Goal: Contribute content: Contribute content

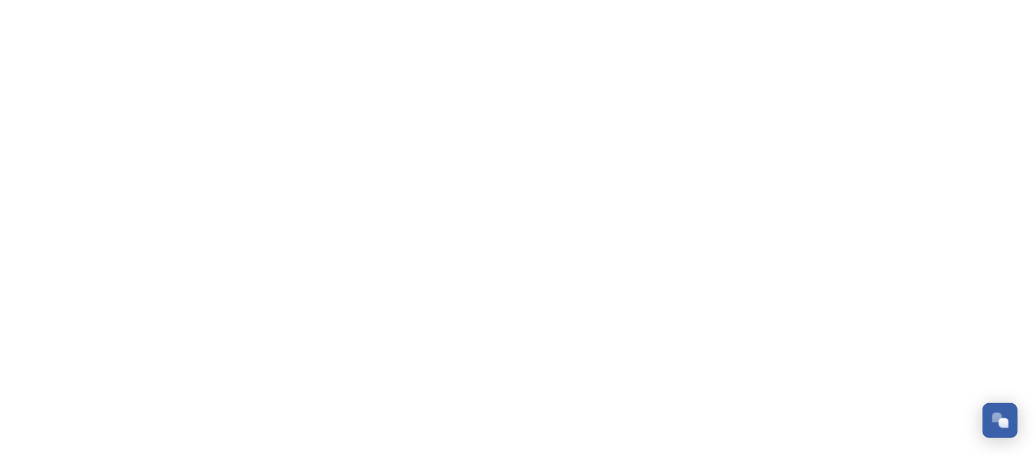
scroll to position [1219, 0]
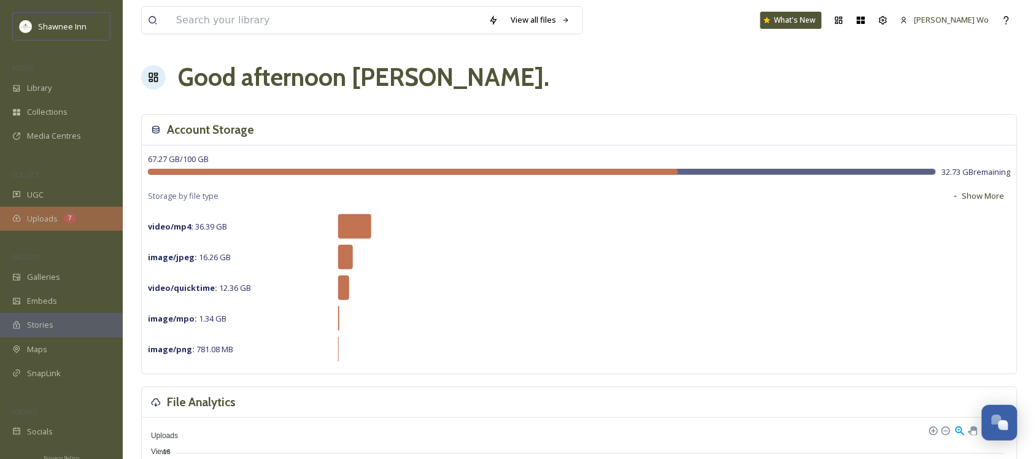
click at [39, 221] on span "Uploads" at bounding box center [42, 219] width 31 height 12
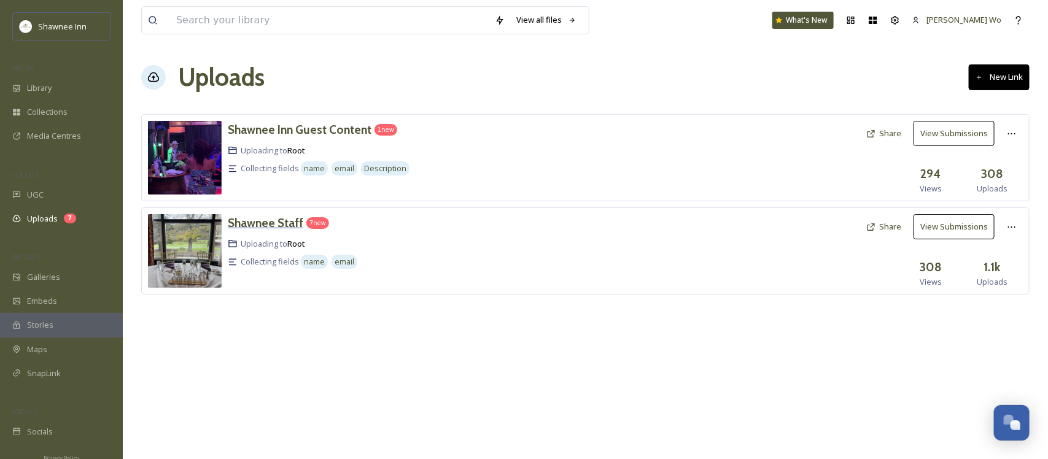
click at [278, 228] on h3 "Shawnee Staff" at bounding box center [266, 223] width 76 height 15
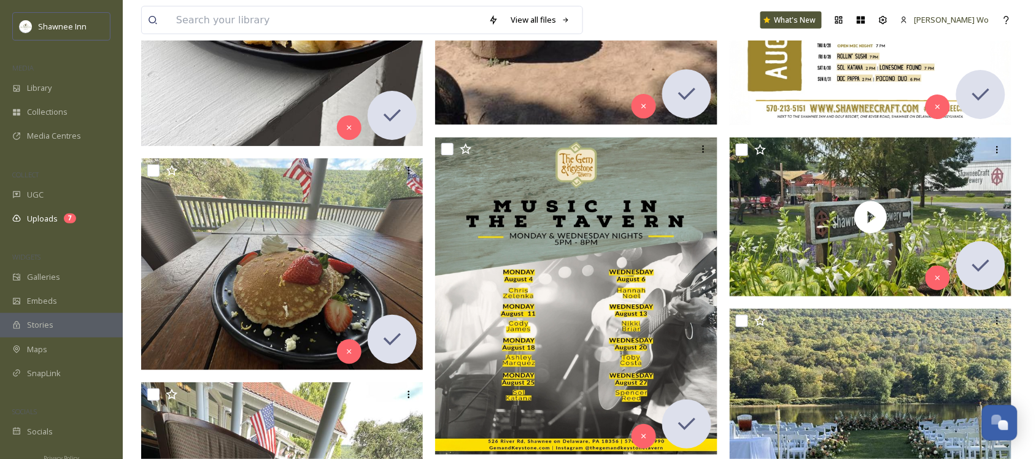
scroll to position [14058, 0]
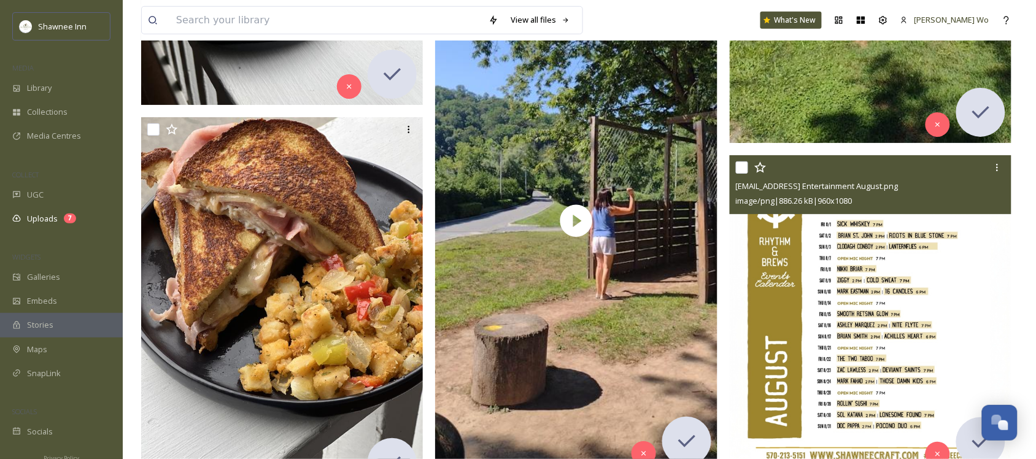
click at [844, 287] on img at bounding box center [871, 313] width 282 height 317
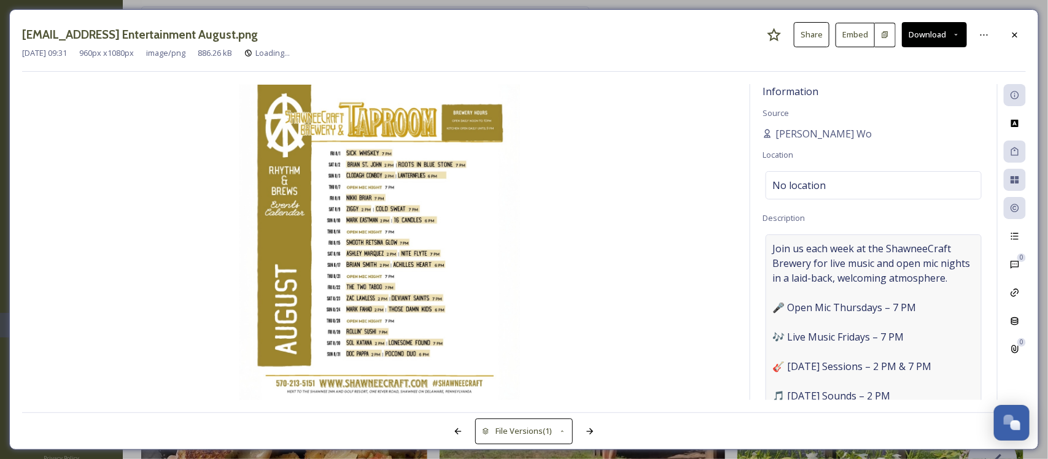
click at [909, 341] on span "Join us each week at the ShawneeCraft Brewery for live music and open mic night…" at bounding box center [873, 322] width 203 height 162
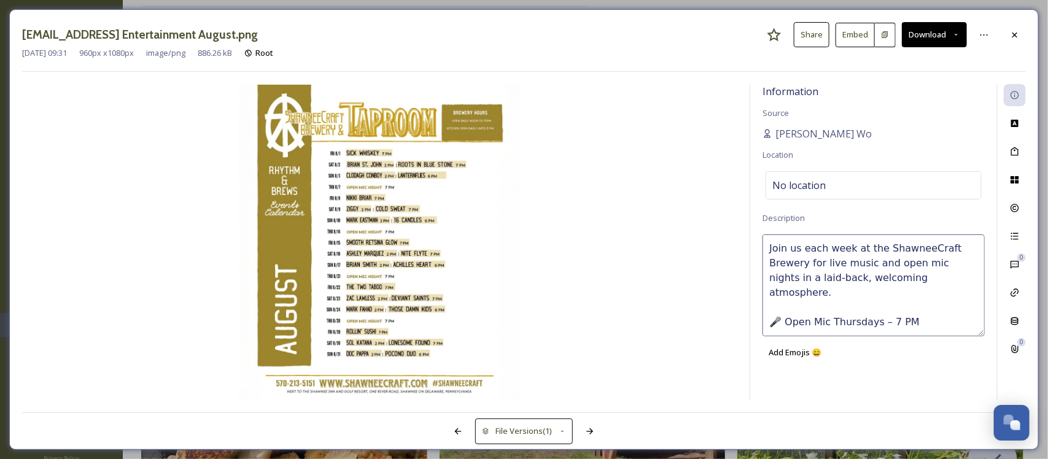
click at [895, 276] on textarea "Join us each week at the ShawneeCraft Brewery for live music and open mic night…" at bounding box center [874, 286] width 222 height 102
click at [1015, 177] on icon at bounding box center [1015, 180] width 10 height 10
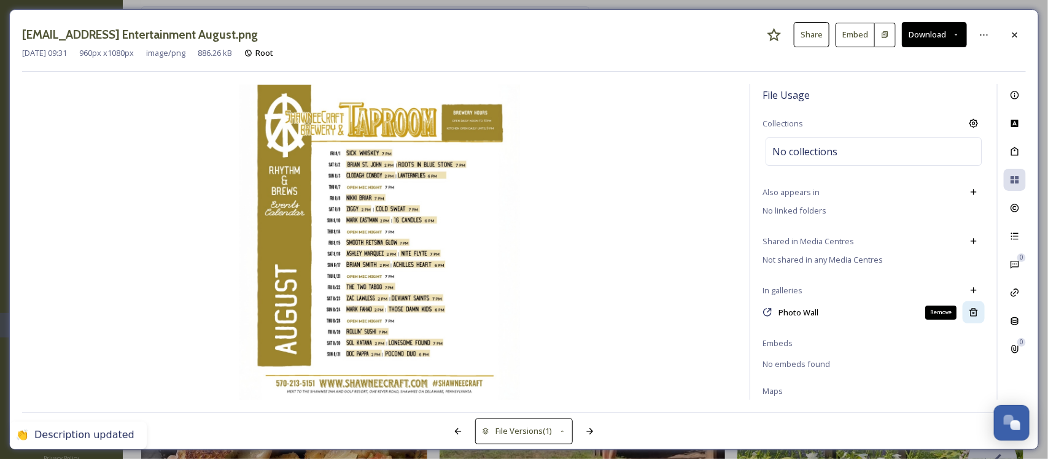
click at [969, 311] on icon at bounding box center [974, 313] width 10 height 10
click at [1017, 37] on icon at bounding box center [1015, 34] width 5 height 5
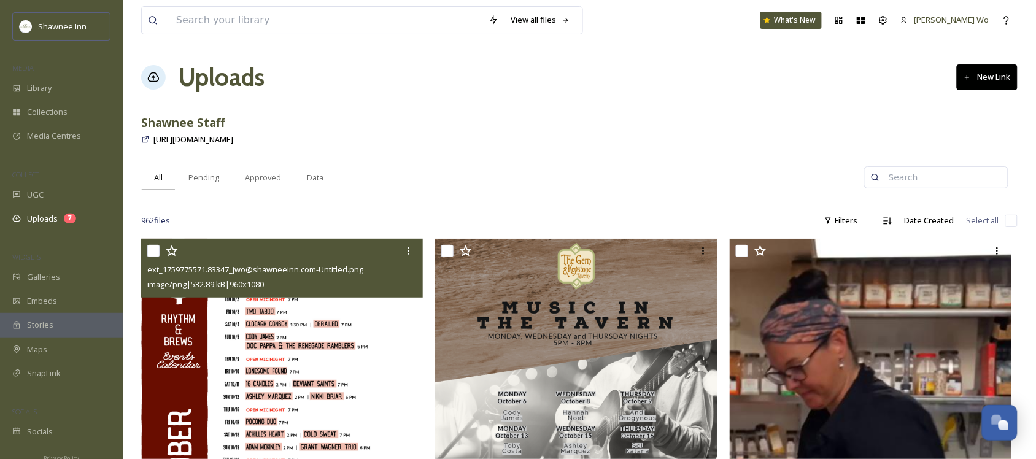
click at [326, 348] on img at bounding box center [282, 397] width 282 height 317
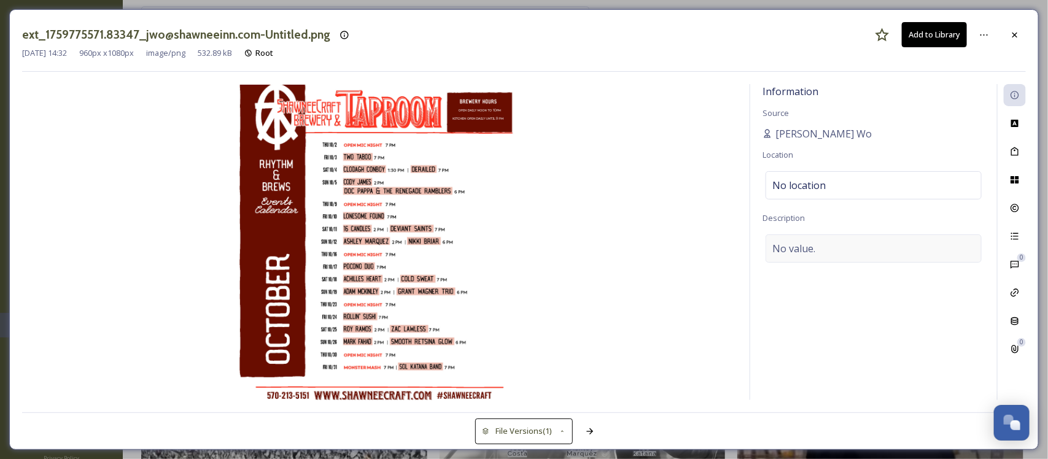
click at [805, 252] on span "No value." at bounding box center [793, 248] width 43 height 15
click at [818, 258] on textarea at bounding box center [874, 286] width 222 height 102
paste textarea "Join us each week at the ShawneeCraft Brewery for live music and open mic night…"
type textarea "Join us each week at the ShawneeCraft Brewery for live music and open mic night…"
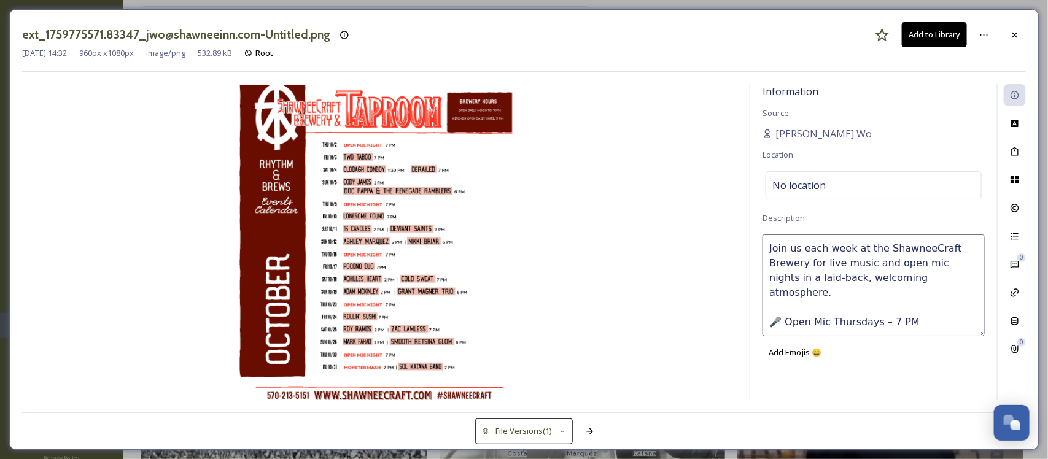
scroll to position [82, 0]
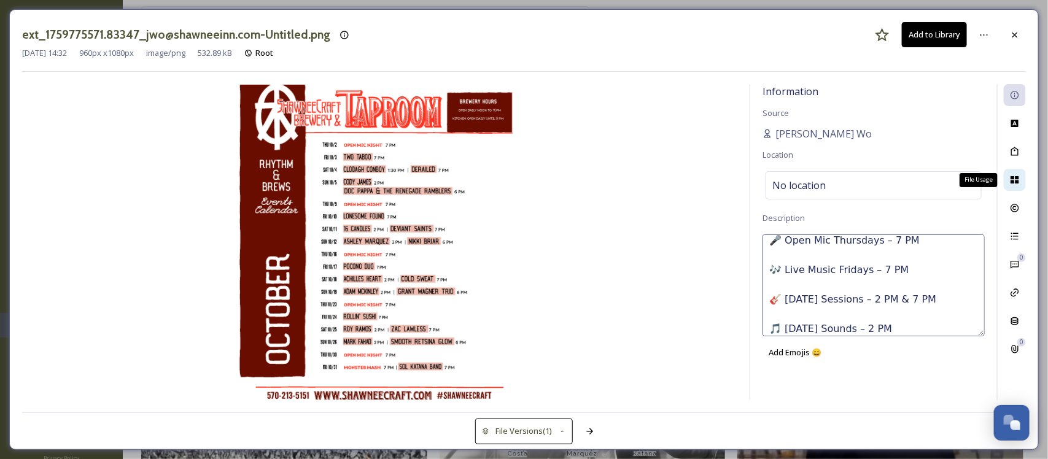
click at [1018, 177] on icon at bounding box center [1015, 179] width 8 height 7
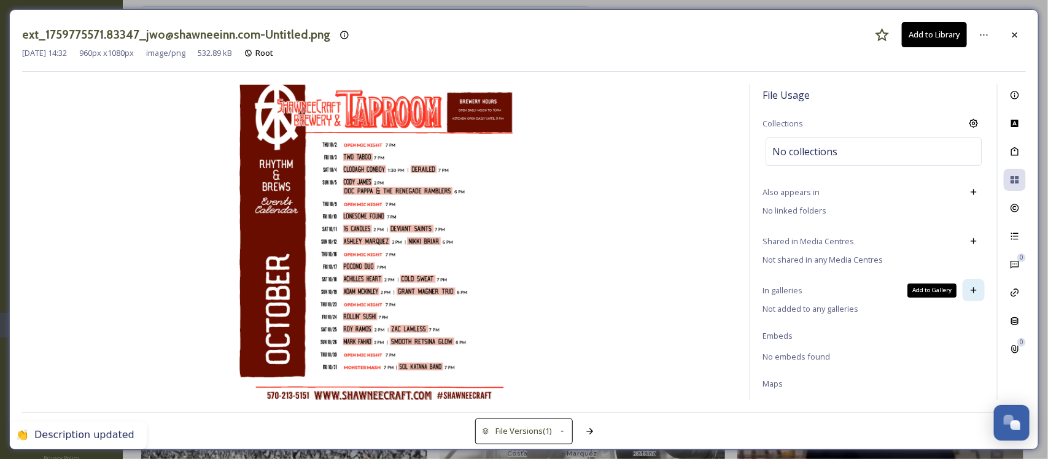
click at [969, 292] on icon at bounding box center [974, 291] width 10 height 10
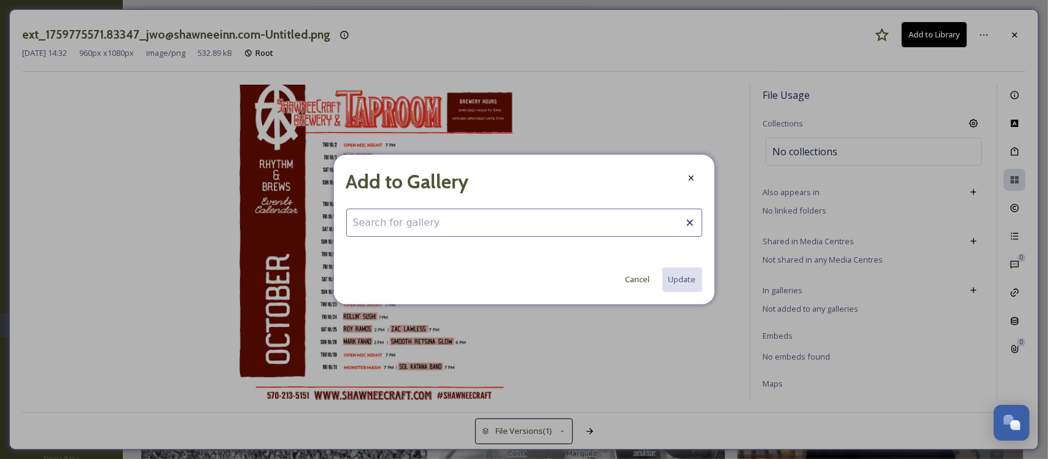
click at [503, 220] on input at bounding box center [524, 223] width 356 height 28
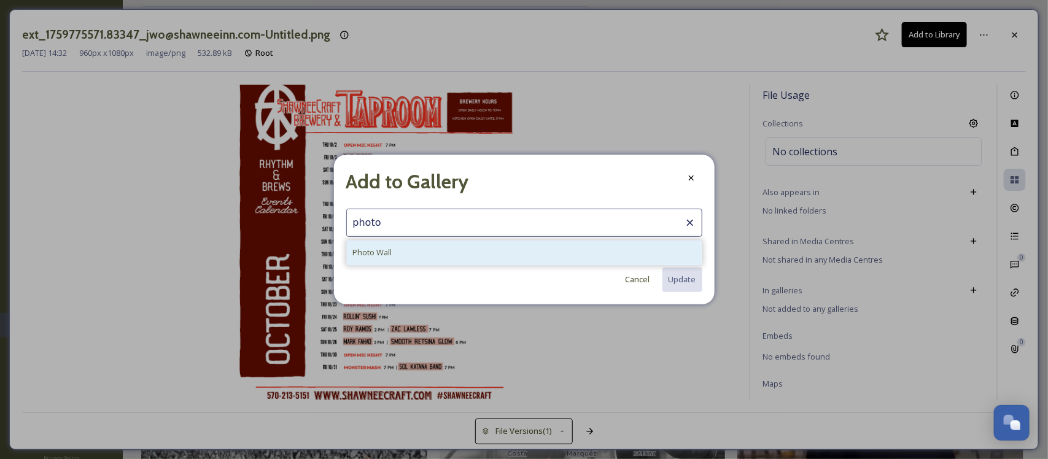
click at [467, 244] on div "Photo Wall" at bounding box center [524, 253] width 355 height 24
type input "Photo Wall"
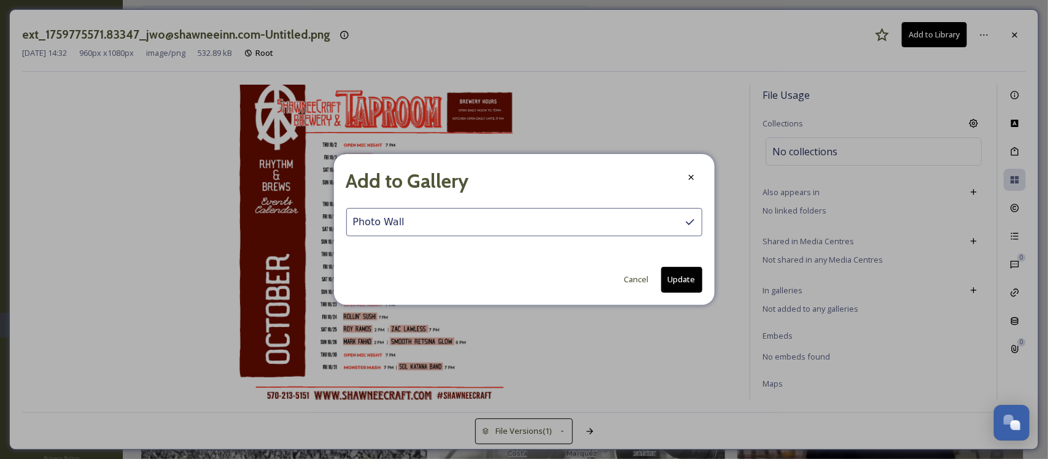
click at [683, 278] on button "Update" at bounding box center [681, 279] width 41 height 25
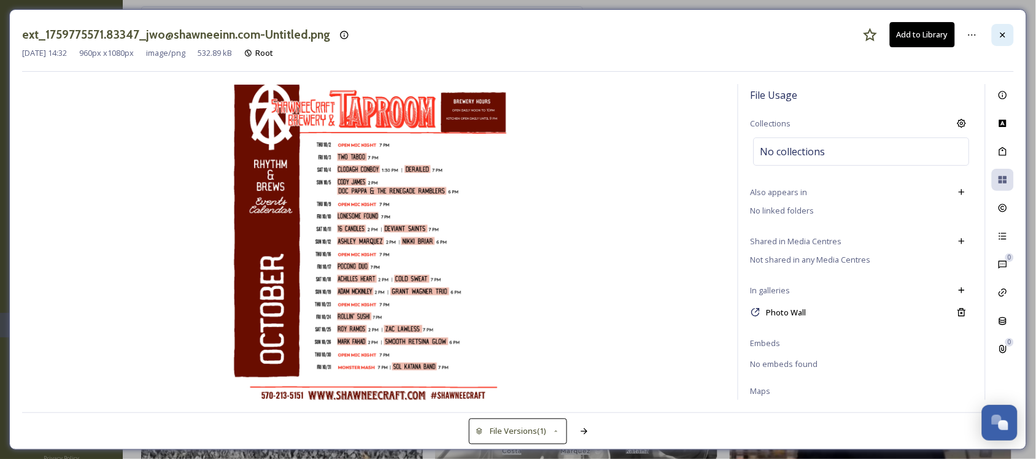
click at [1008, 32] on div at bounding box center [1003, 35] width 22 height 22
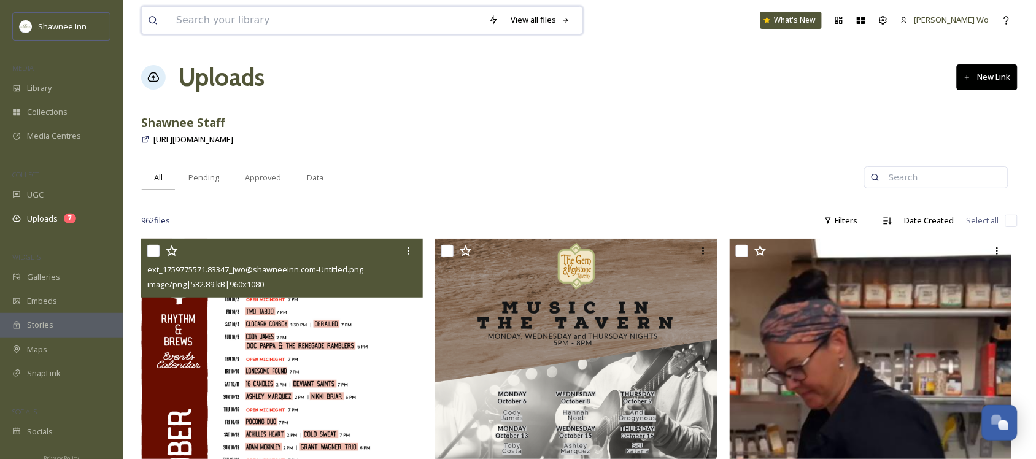
click at [400, 26] on input at bounding box center [326, 20] width 313 height 27
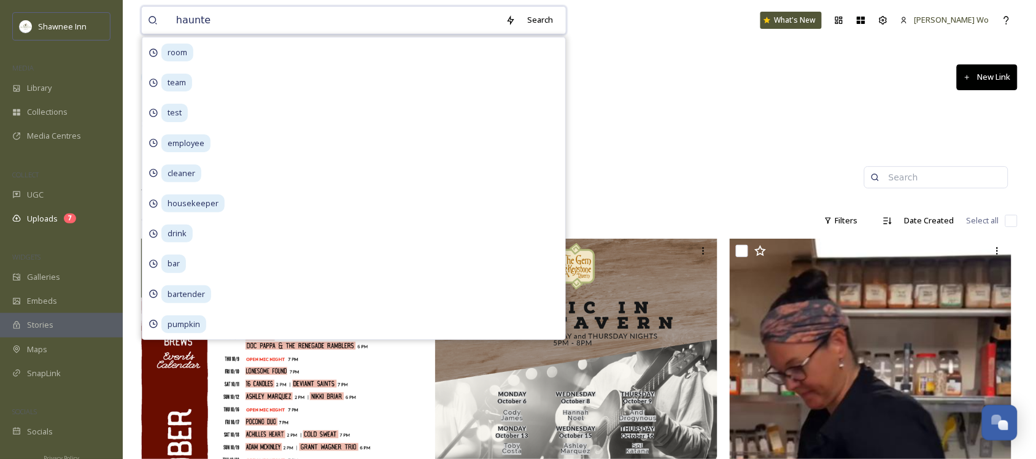
type input "haunted"
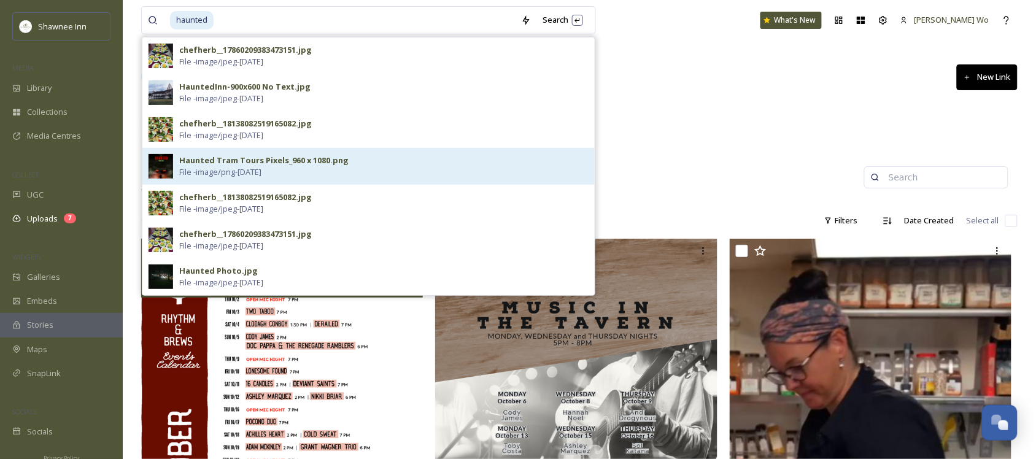
click at [381, 169] on div "Haunted Tram Tours Pixels_960 x 1080.png File - image/png - Nov 18 2024" at bounding box center [384, 166] width 410 height 23
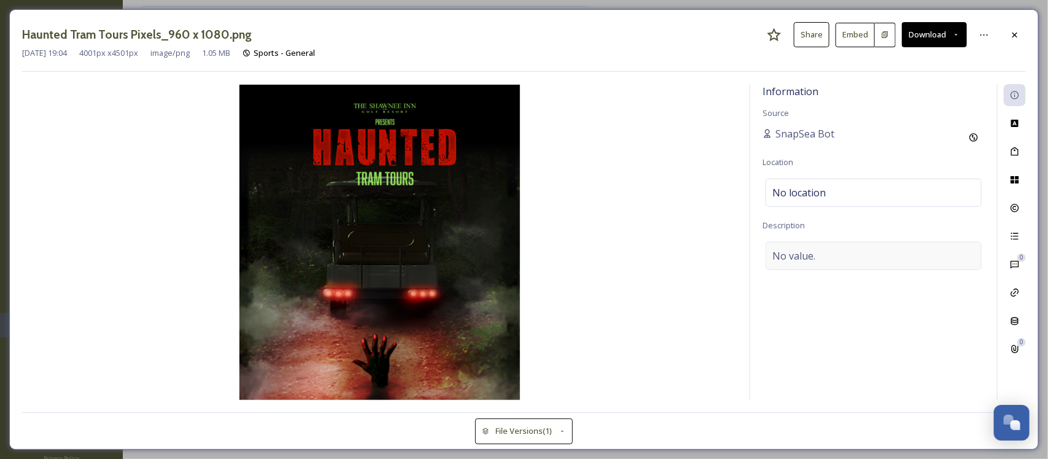
click at [858, 259] on div "No value." at bounding box center [874, 256] width 216 height 28
click at [855, 251] on textarea at bounding box center [874, 293] width 222 height 102
paste textarea "🚨 The scares return… with a new theme this year. But you’ll have to ride to fin…"
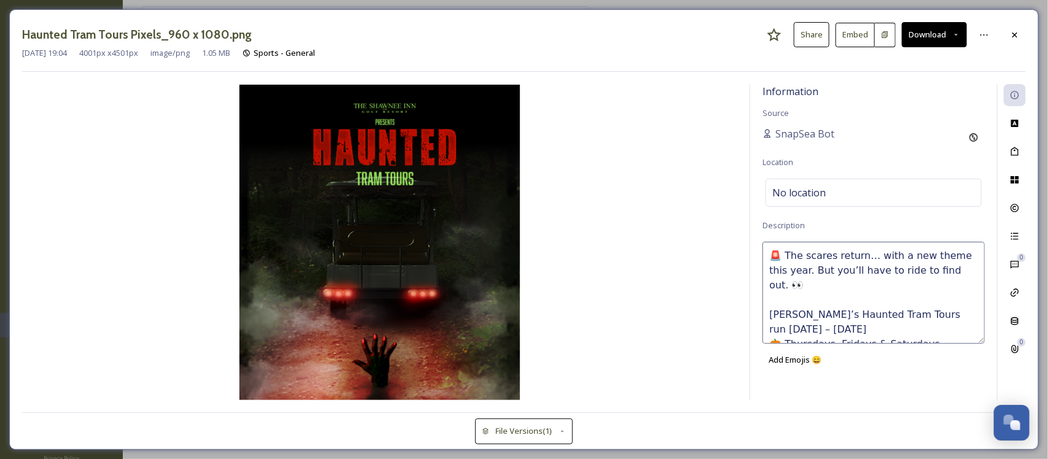
scroll to position [37, 0]
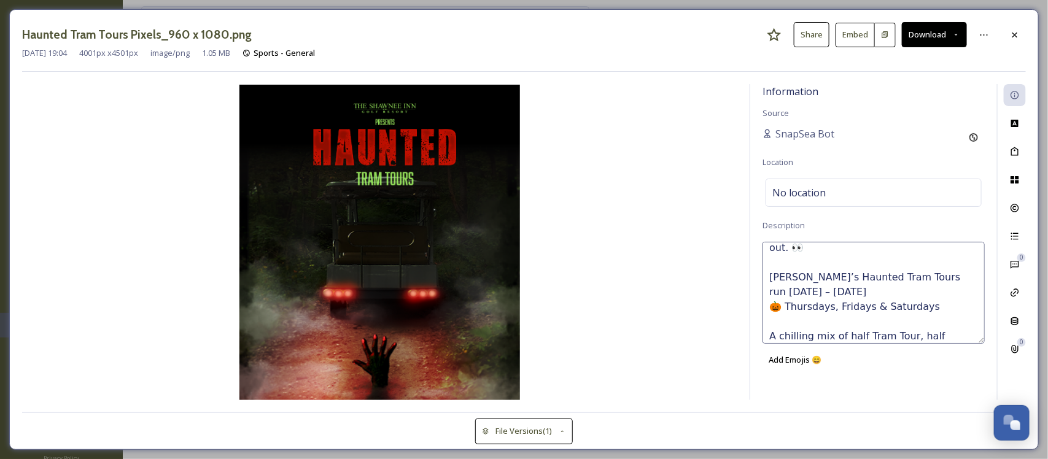
drag, startPoint x: 768, startPoint y: 260, endPoint x: 830, endPoint y: 266, distance: 62.3
click at [769, 260] on textarea "🚨 The scares return… with a new theme this year. But you’ll have to ride to fin…" at bounding box center [874, 293] width 222 height 102
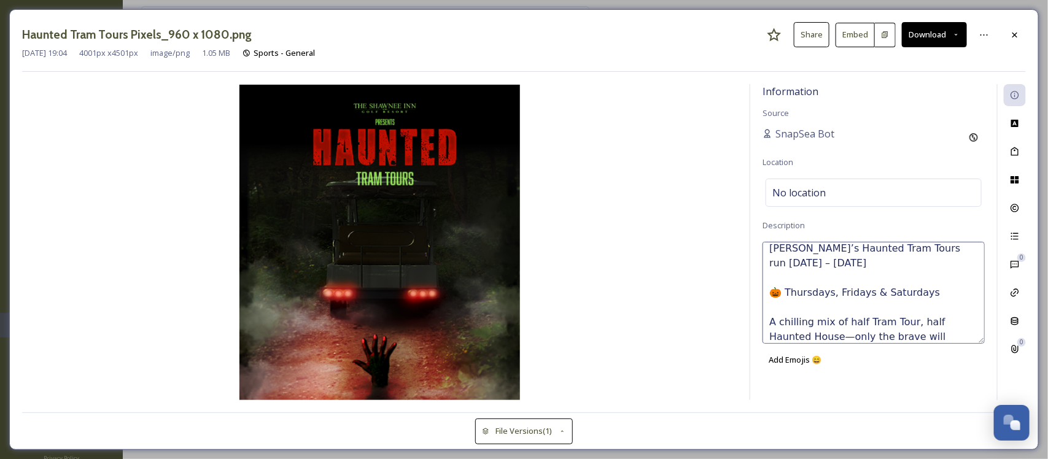
scroll to position [81, 0]
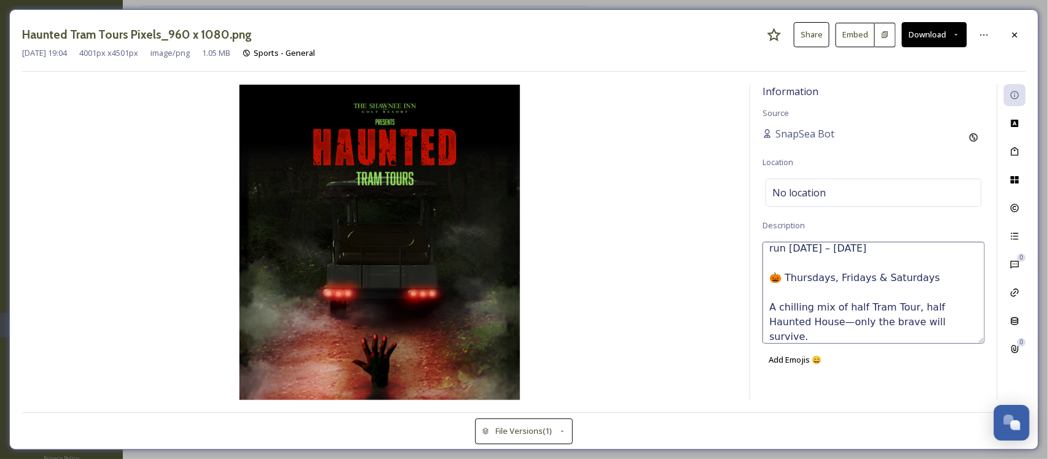
type textarea "🚨 The scares return… with a new theme this year. But you’ll have to ride to fin…"
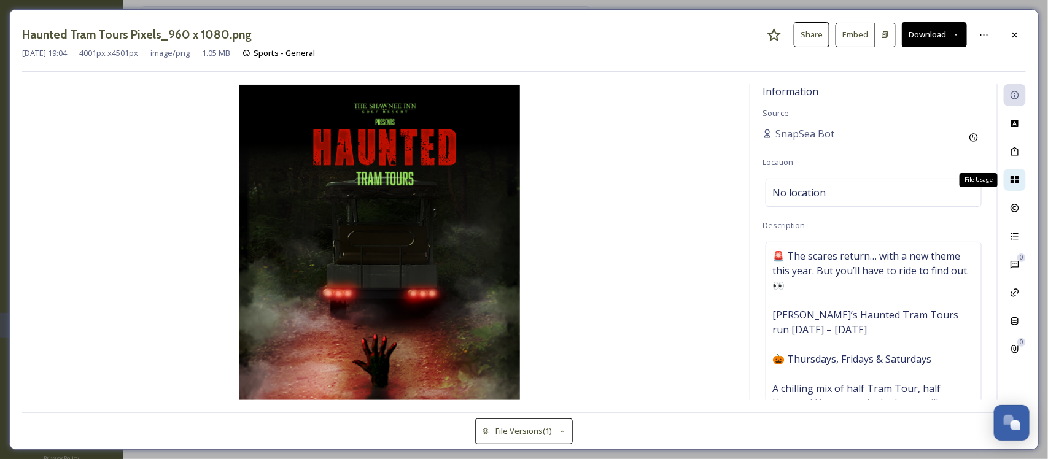
click at [1012, 173] on div "File Usage" at bounding box center [1015, 180] width 22 height 22
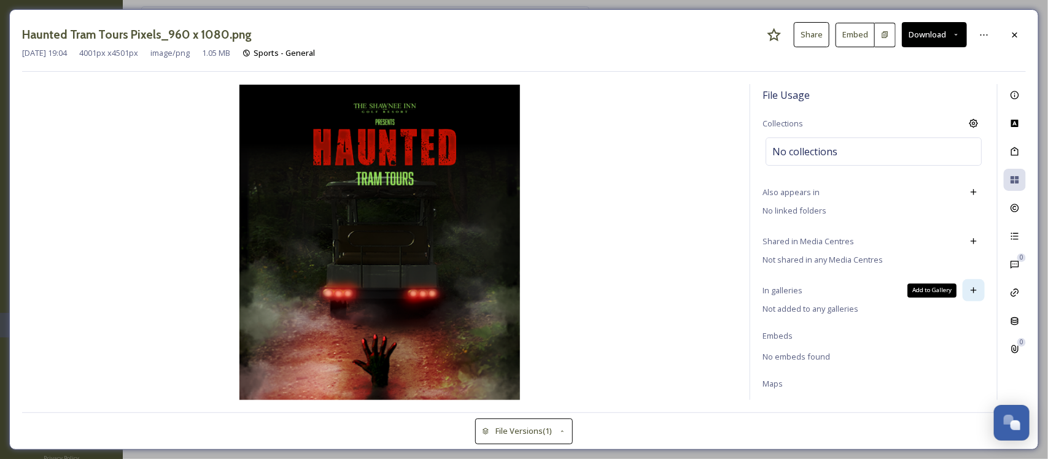
click at [971, 293] on icon at bounding box center [974, 291] width 6 height 6
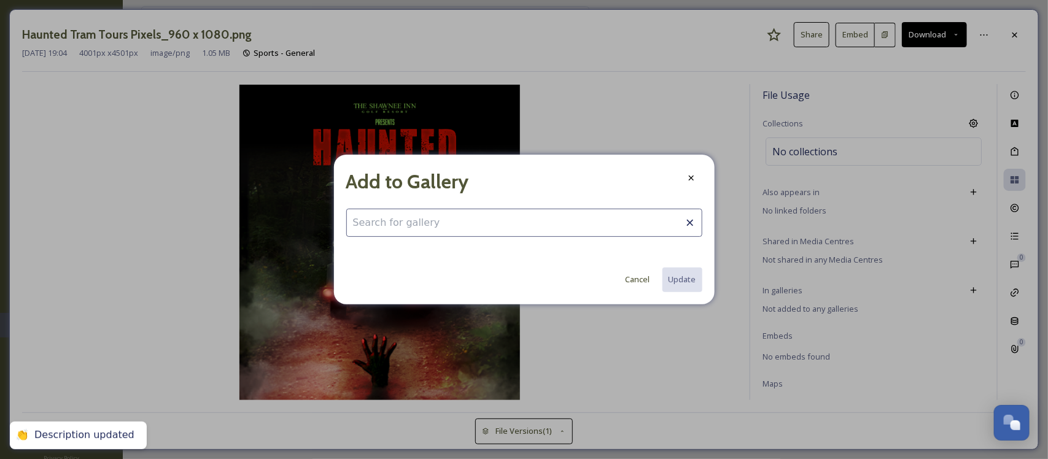
click at [471, 223] on input at bounding box center [524, 223] width 356 height 28
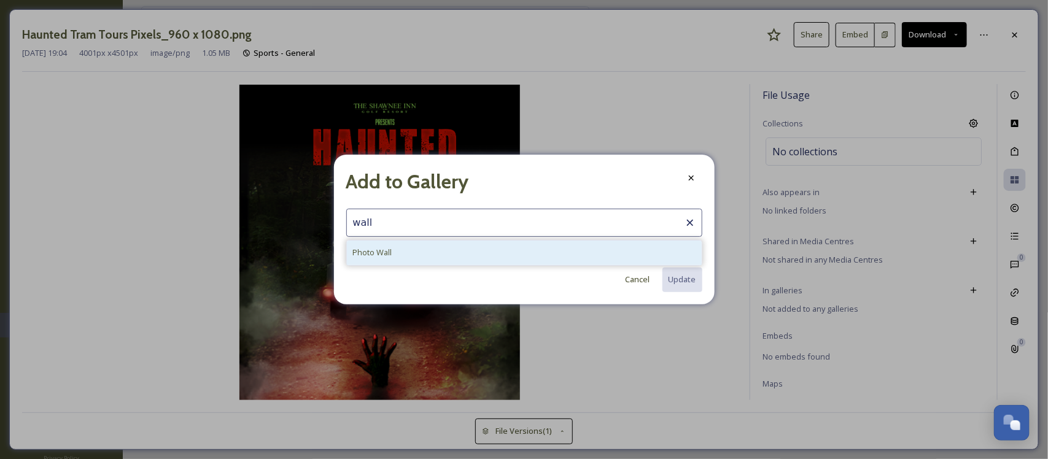
click at [443, 254] on div "Photo Wall" at bounding box center [524, 253] width 355 height 24
type input "Photo Wall"
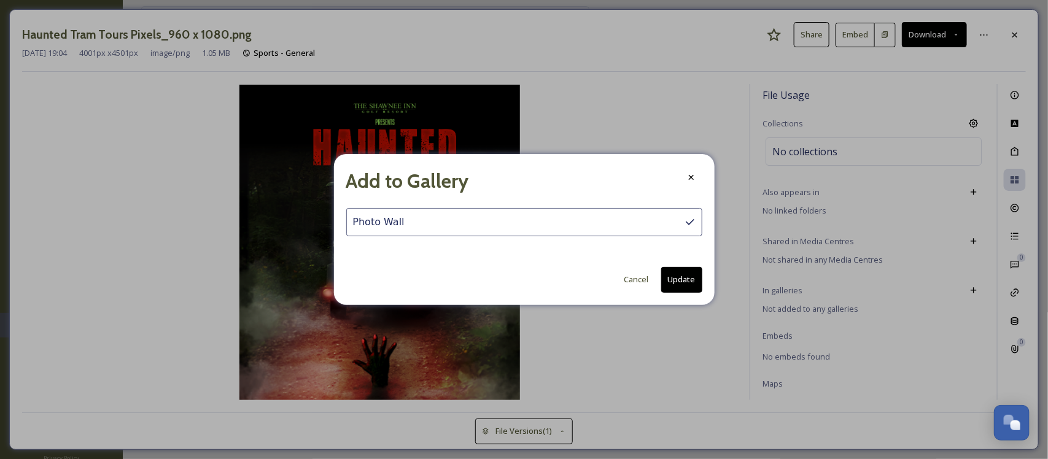
click at [686, 277] on button "Update" at bounding box center [681, 279] width 41 height 25
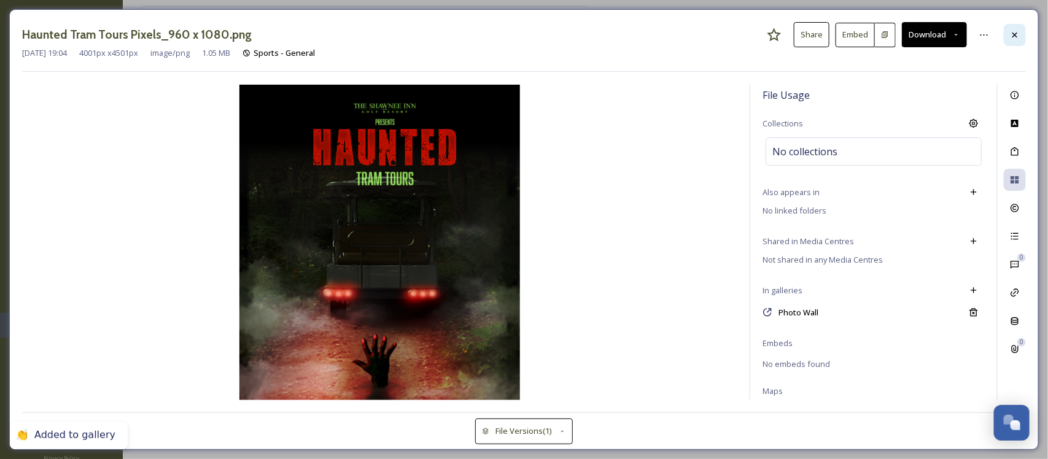
click at [1016, 37] on icon at bounding box center [1015, 35] width 10 height 10
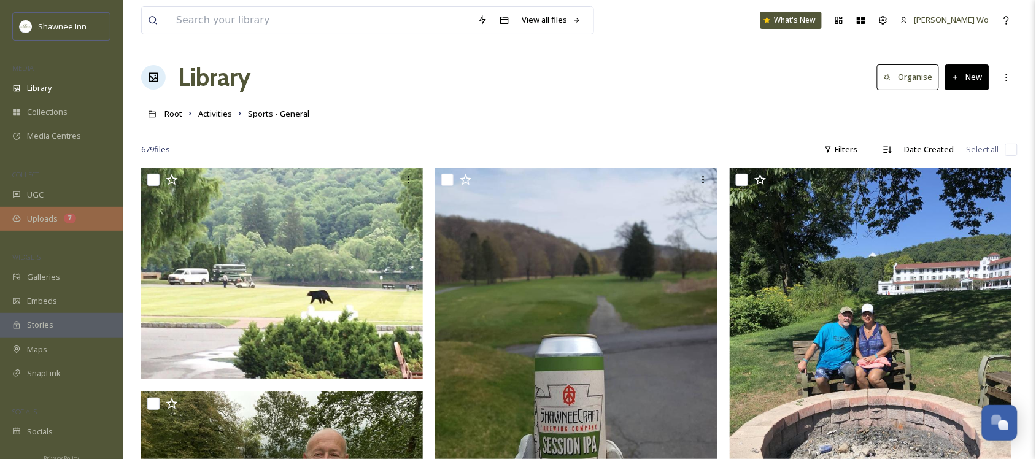
click at [44, 224] on span "Uploads" at bounding box center [42, 219] width 31 height 12
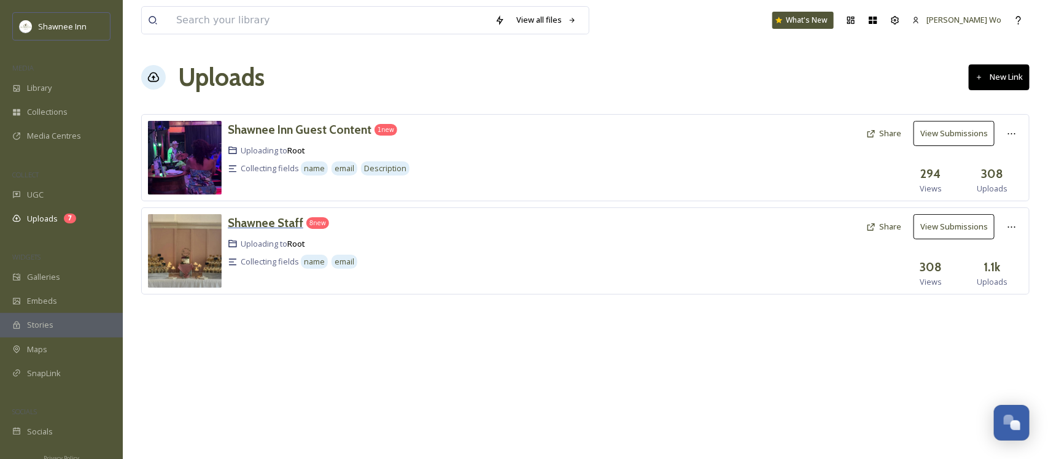
click at [259, 224] on h3 "Shawnee Staff" at bounding box center [266, 223] width 76 height 15
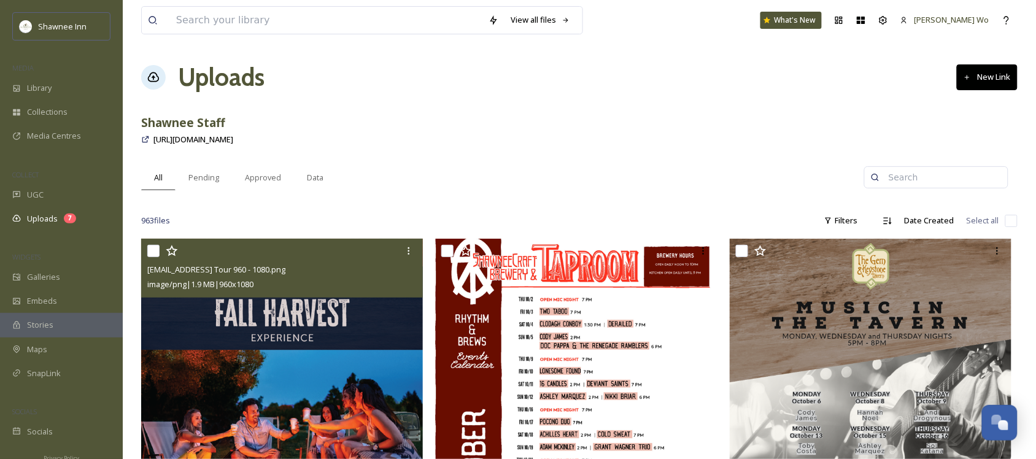
click at [310, 399] on img at bounding box center [282, 397] width 282 height 317
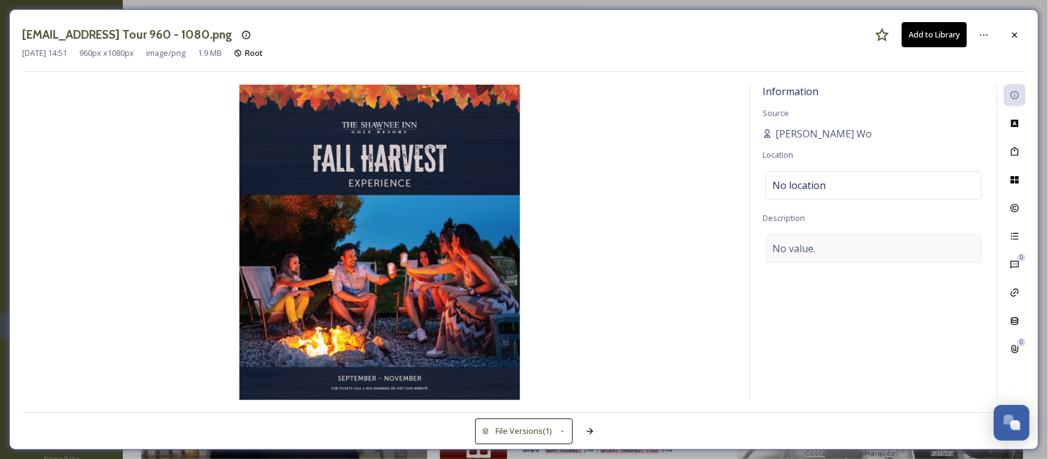
click at [866, 255] on div "No value." at bounding box center [874, 249] width 216 height 28
click at [866, 255] on textarea at bounding box center [874, 286] width 222 height 102
paste textarea "Experience the magic of fall at Shawnee’s Fall Harvest Experience. Enjoy a scen…"
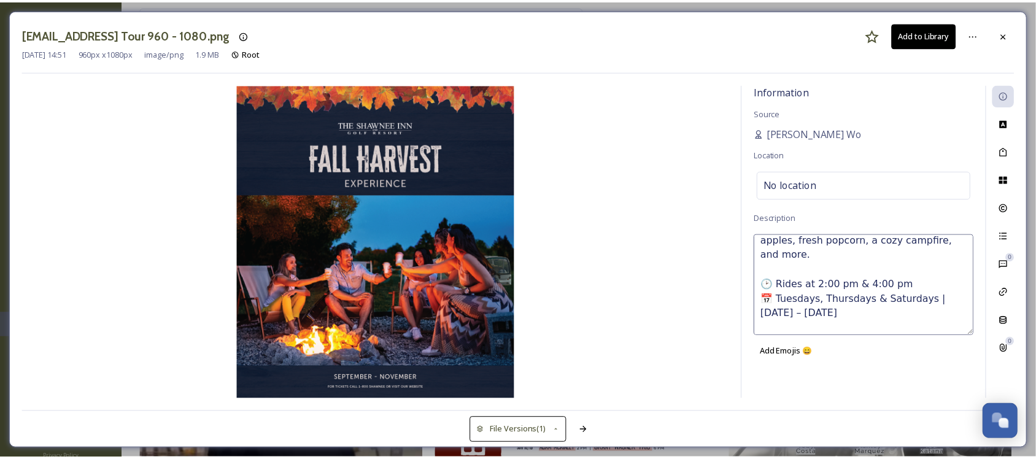
scroll to position [126, 0]
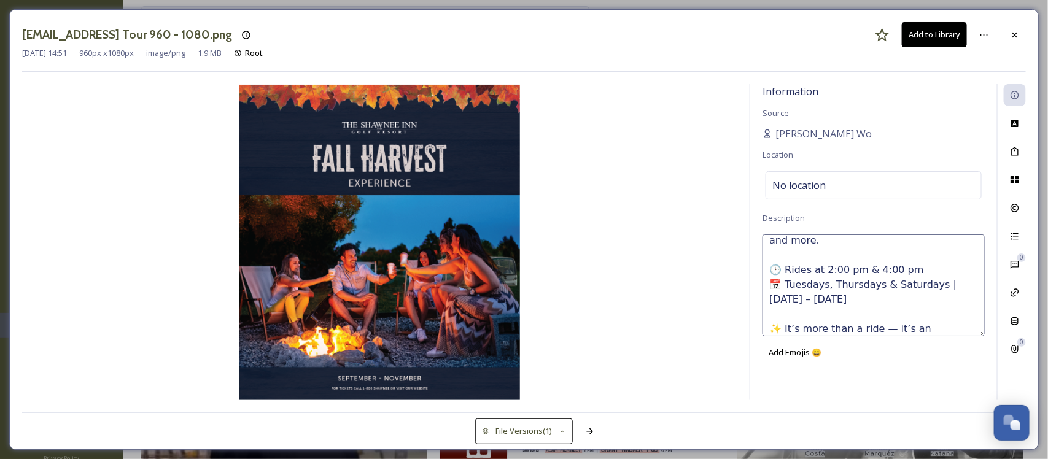
type textarea "Experience the magic of fall at Shawnee’s Fall Harvest Experience. Enjoy a scen…"
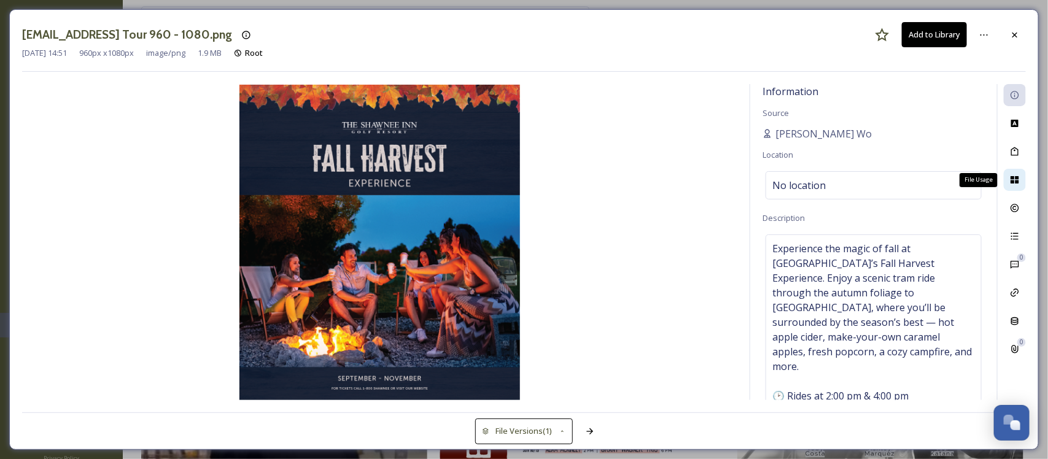
click at [1014, 174] on div "File Usage" at bounding box center [1015, 180] width 22 height 22
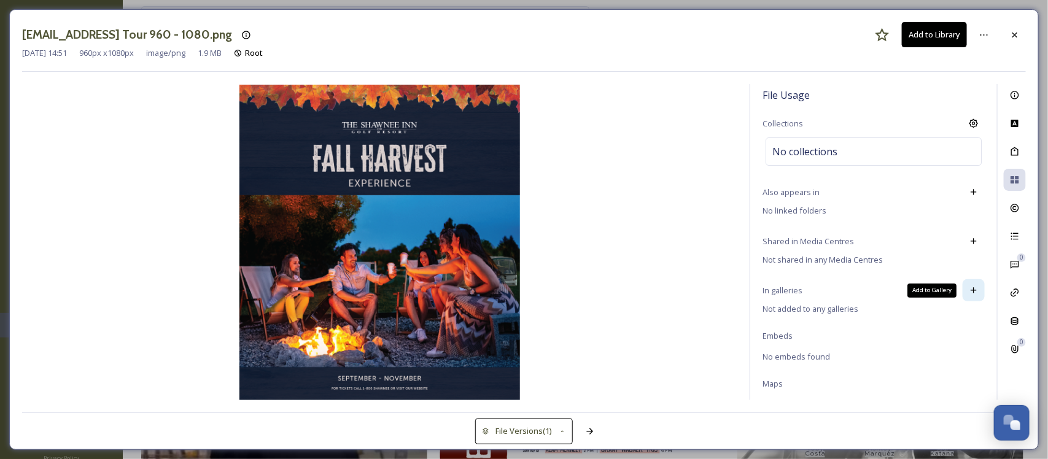
click at [969, 295] on icon at bounding box center [974, 291] width 10 height 10
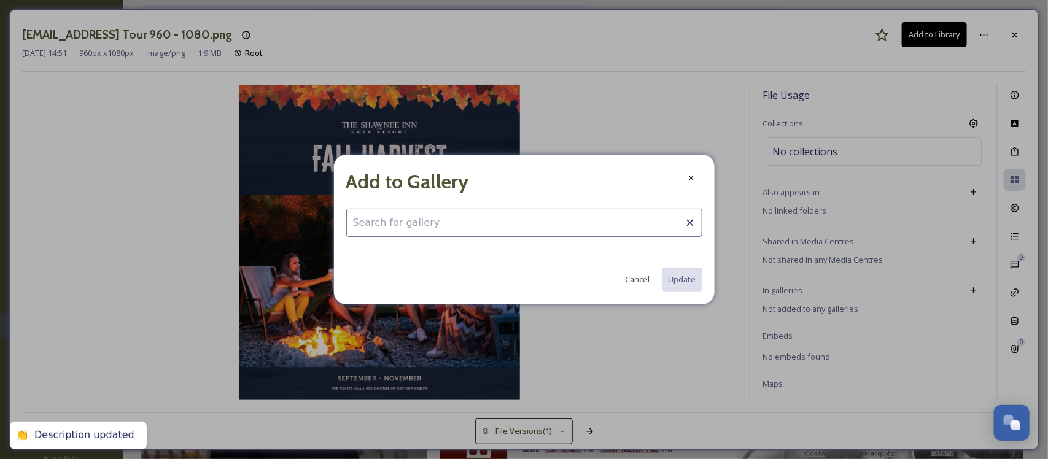
click at [557, 234] on input at bounding box center [524, 223] width 356 height 28
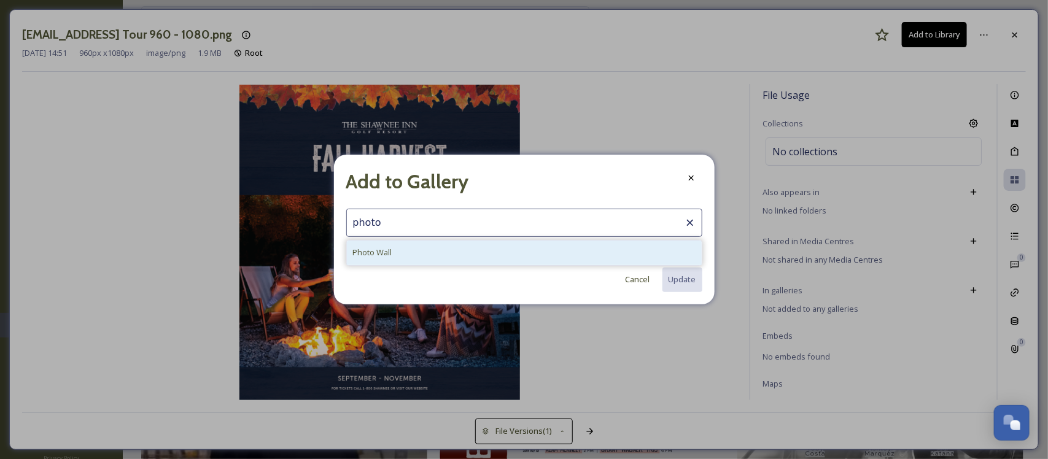
click at [542, 247] on div "Photo Wall" at bounding box center [524, 253] width 355 height 24
type input "Photo Wall"
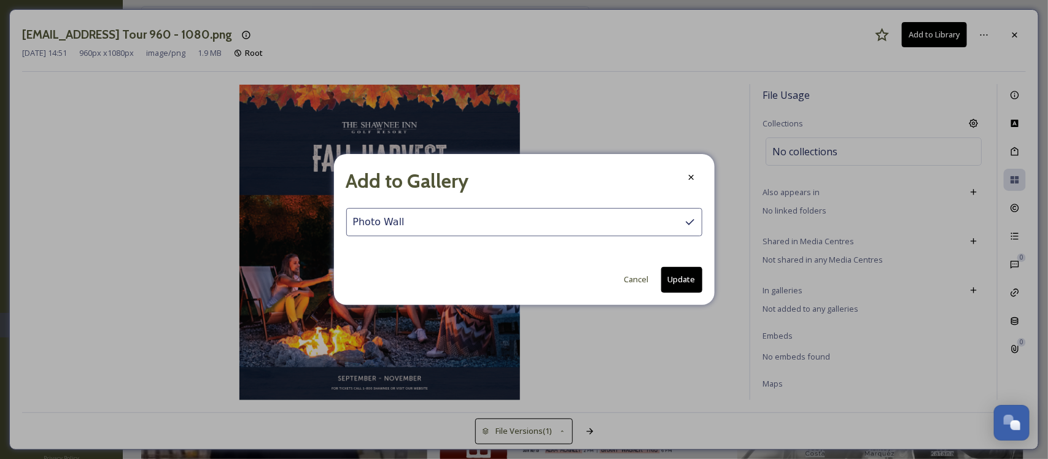
click at [692, 279] on button "Update" at bounding box center [681, 279] width 41 height 25
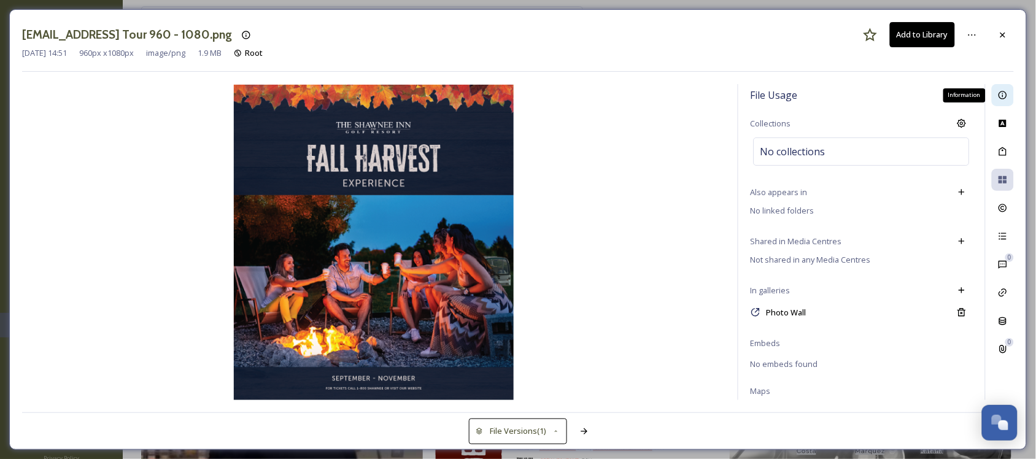
click at [999, 96] on icon at bounding box center [1003, 95] width 10 height 10
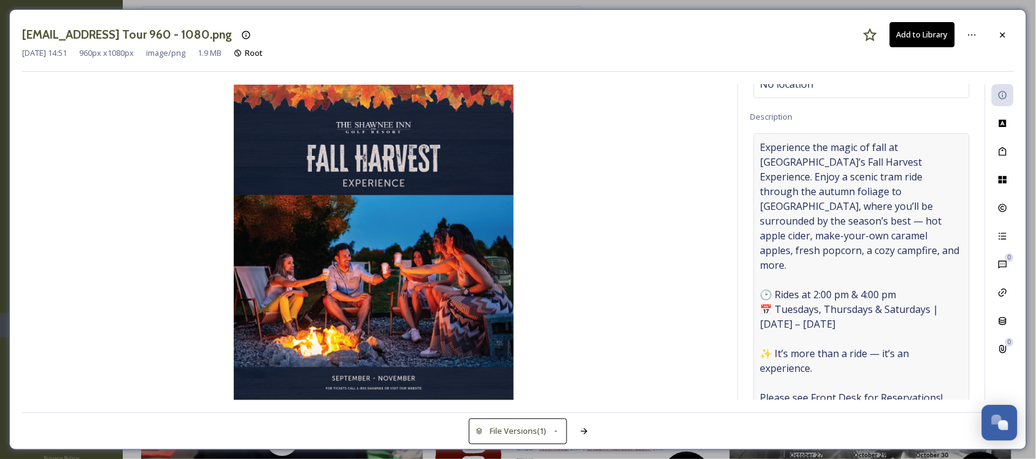
scroll to position [77, 0]
click at [1009, 31] on div at bounding box center [1003, 35] width 22 height 22
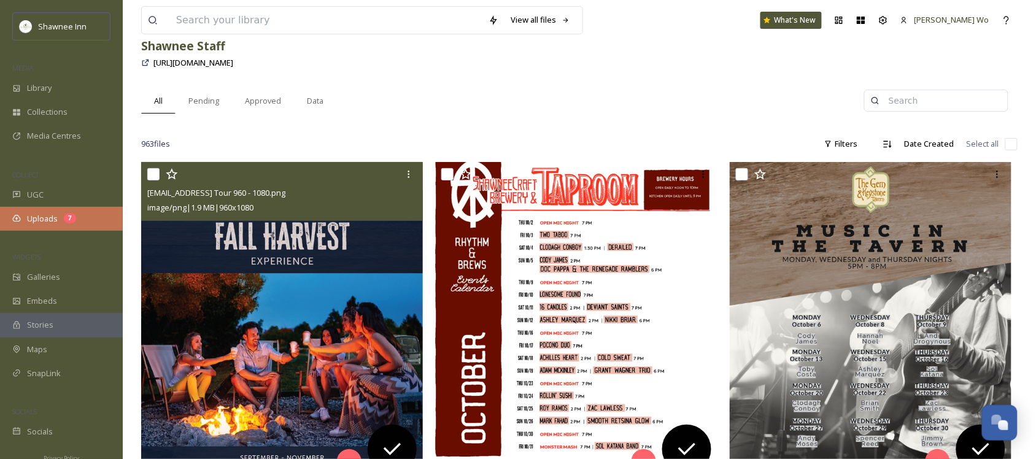
click at [35, 222] on span "Uploads" at bounding box center [42, 219] width 31 height 12
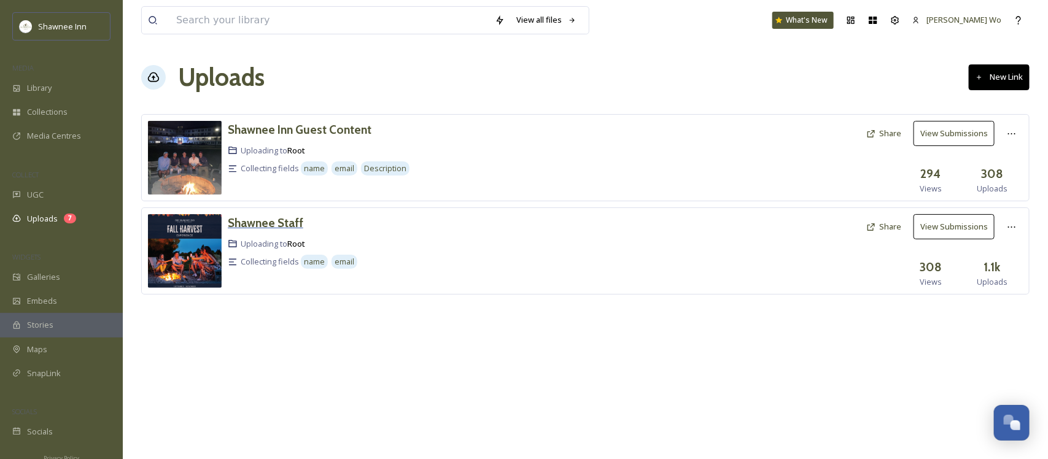
click at [269, 215] on div "Shawnee Staff" at bounding box center [266, 223] width 76 height 18
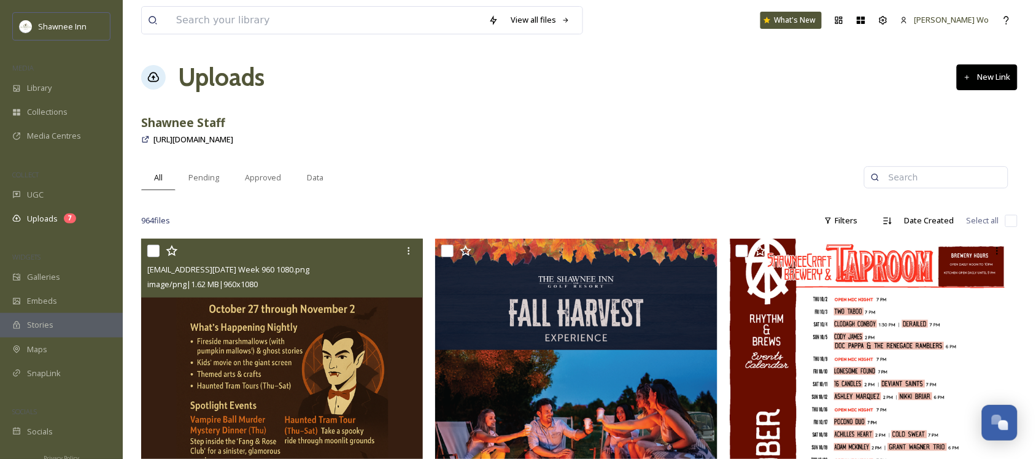
click at [227, 305] on img at bounding box center [282, 397] width 282 height 317
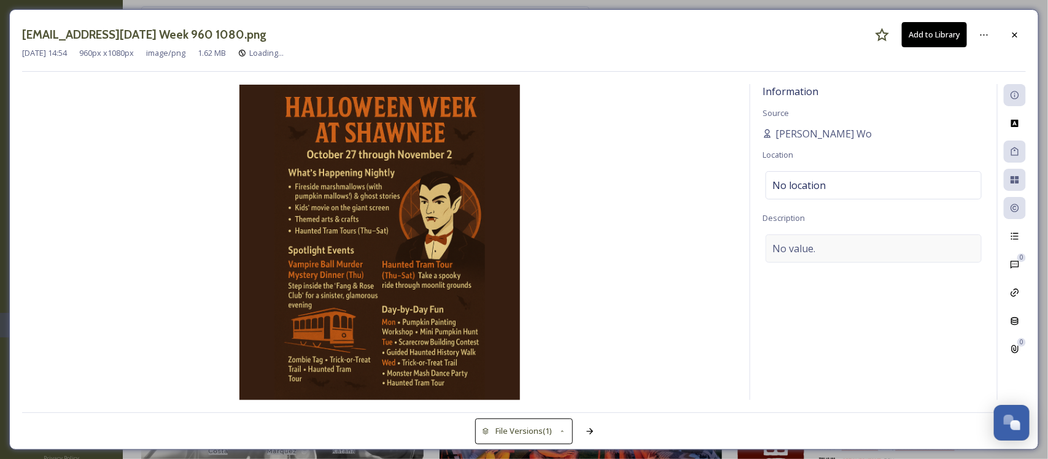
click at [904, 235] on div "No value." at bounding box center [874, 249] width 216 height 28
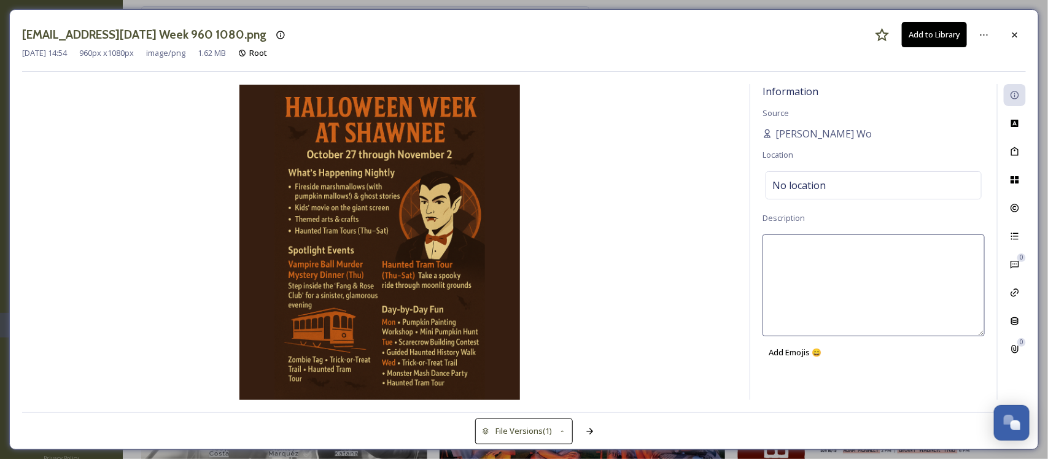
click at [870, 260] on textarea at bounding box center [874, 286] width 222 height 102
paste textarea "🎃👻 Halloween Week at Shawnee 👻🎃 October 27 – November 2 Join us for nightly fir…"
type textarea "🎃👻 Halloween Week at Shawnee 👻🎃 October 27 – November 2 Join us for nightly fir…"
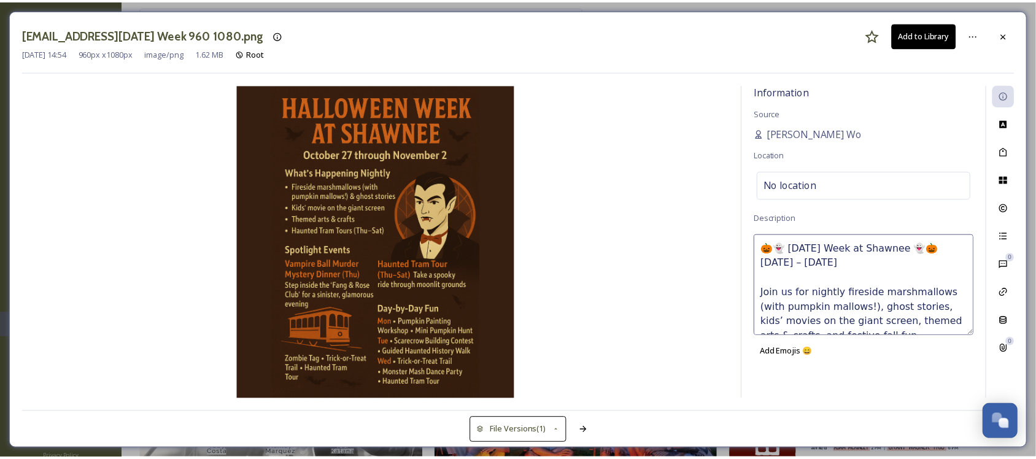
scroll to position [82, 0]
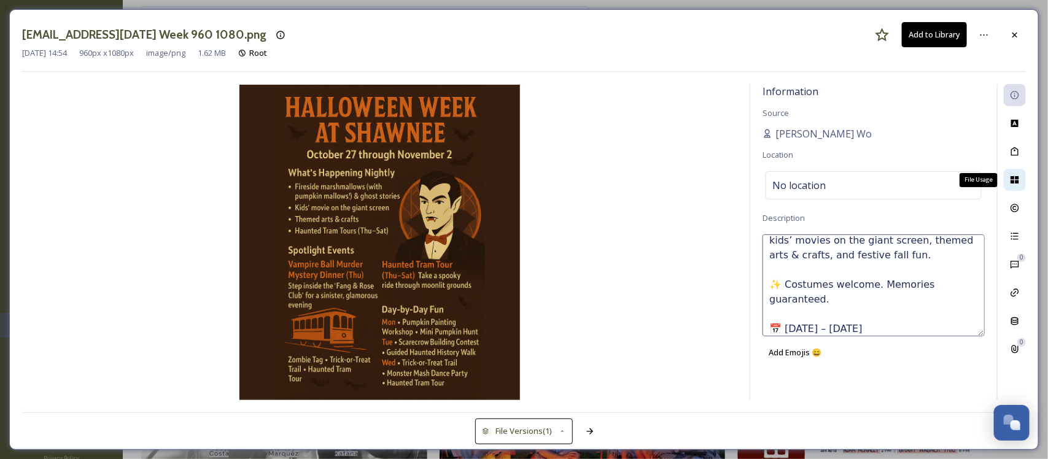
click at [1011, 176] on icon at bounding box center [1015, 180] width 10 height 10
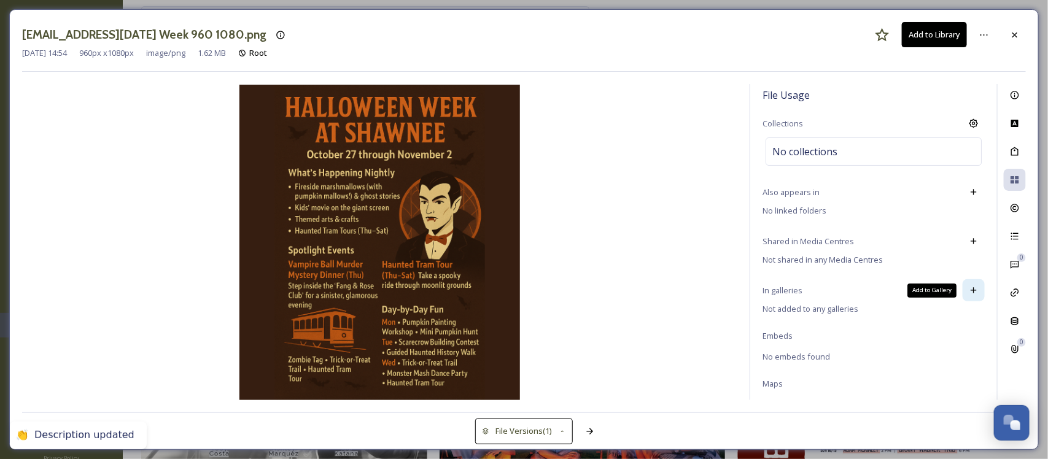
click at [963, 286] on div "Add to Gallery" at bounding box center [974, 290] width 22 height 22
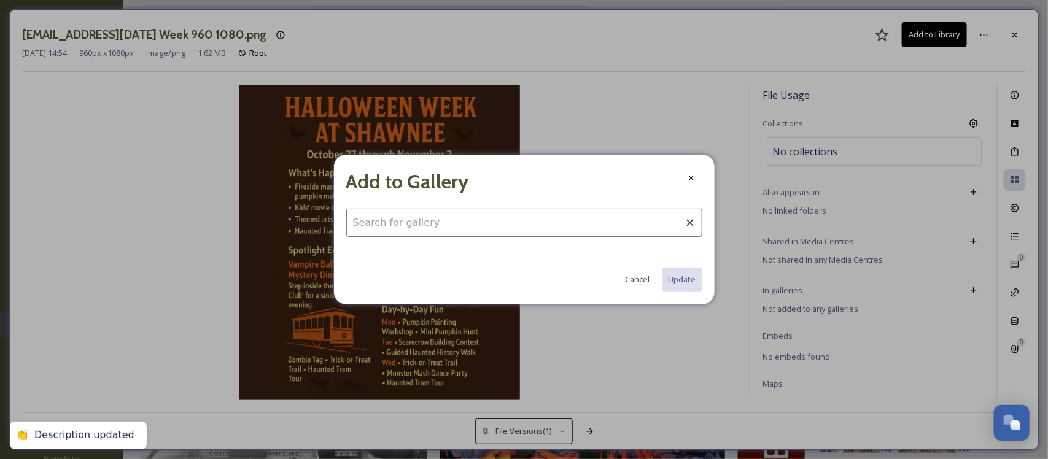
click at [499, 233] on input at bounding box center [524, 223] width 356 height 28
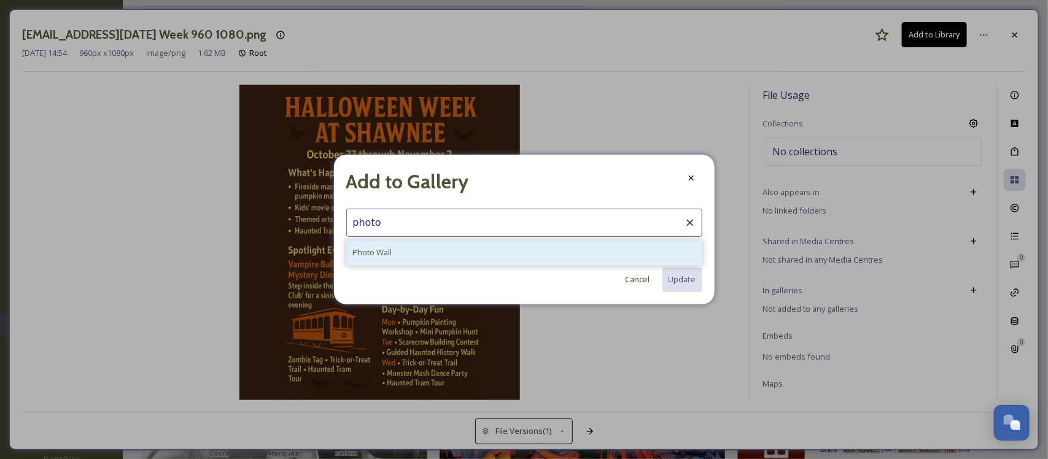
click at [490, 247] on div "Photo Wall" at bounding box center [524, 253] width 355 height 24
type input "Photo Wall"
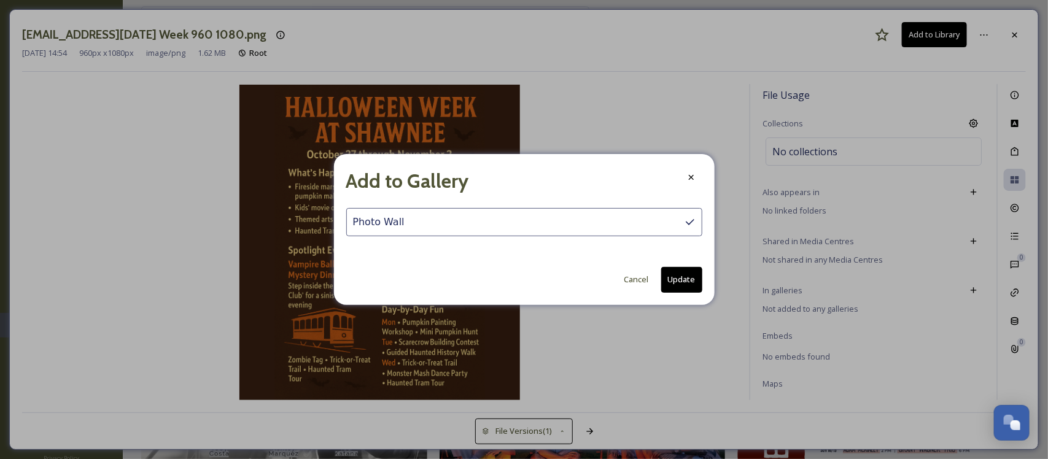
click at [680, 271] on button "Update" at bounding box center [681, 279] width 41 height 25
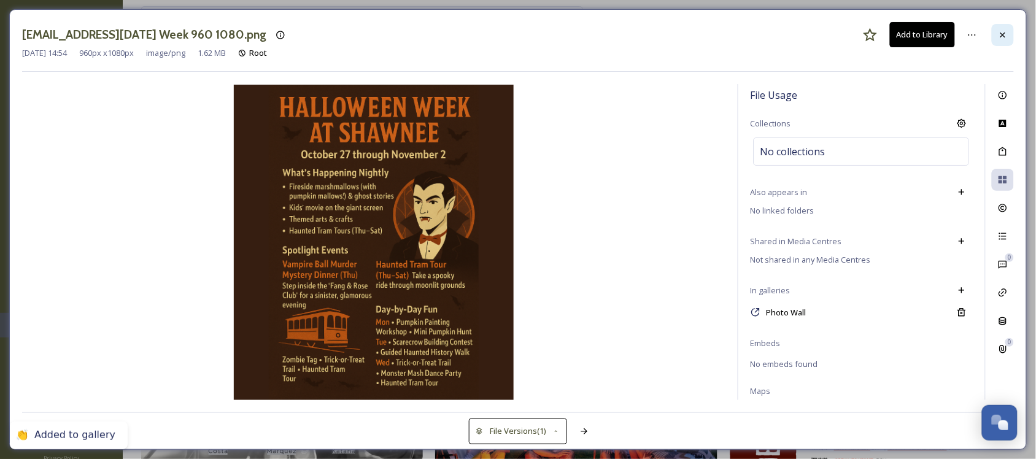
click at [1010, 33] on div at bounding box center [1003, 35] width 22 height 22
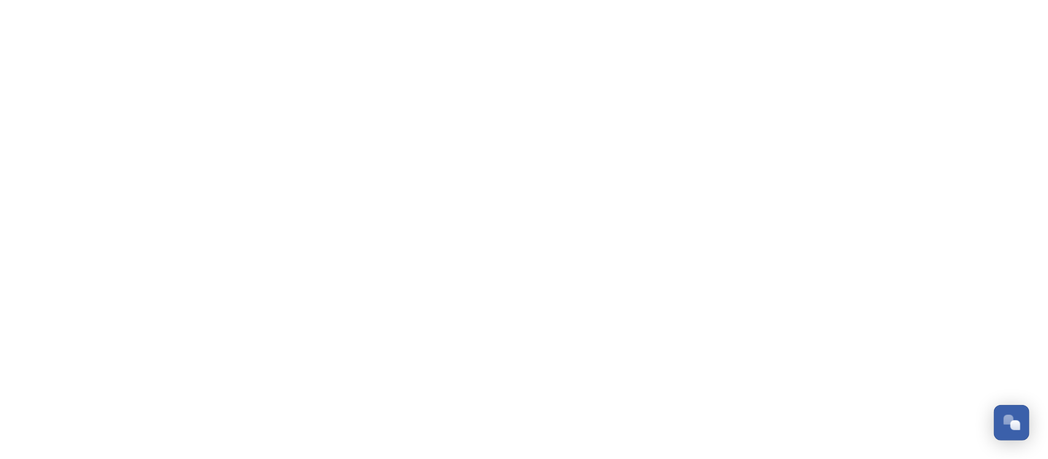
scroll to position [1244, 0]
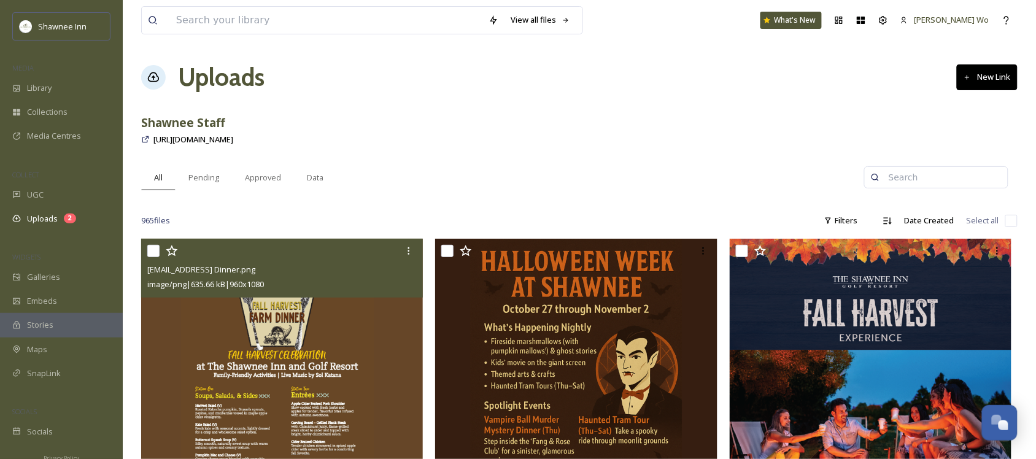
click at [232, 391] on img at bounding box center [282, 397] width 282 height 317
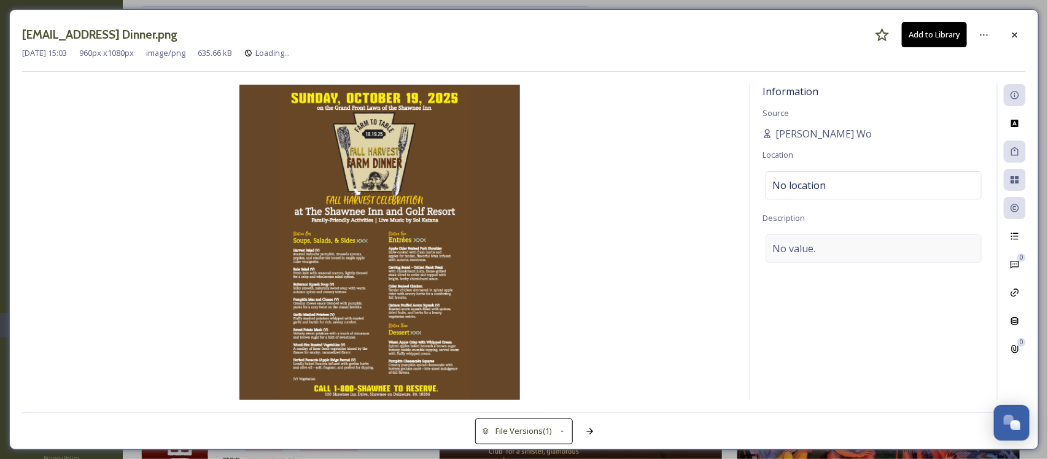
click at [886, 258] on div "No value." at bounding box center [874, 249] width 216 height 28
click at [851, 272] on textarea at bounding box center [874, 286] width 222 height 102
paste textarea "🍂✨ Harvest Dinner – [DATE] Join us riverside in the [GEOGRAPHIC_DATA] for a sea…"
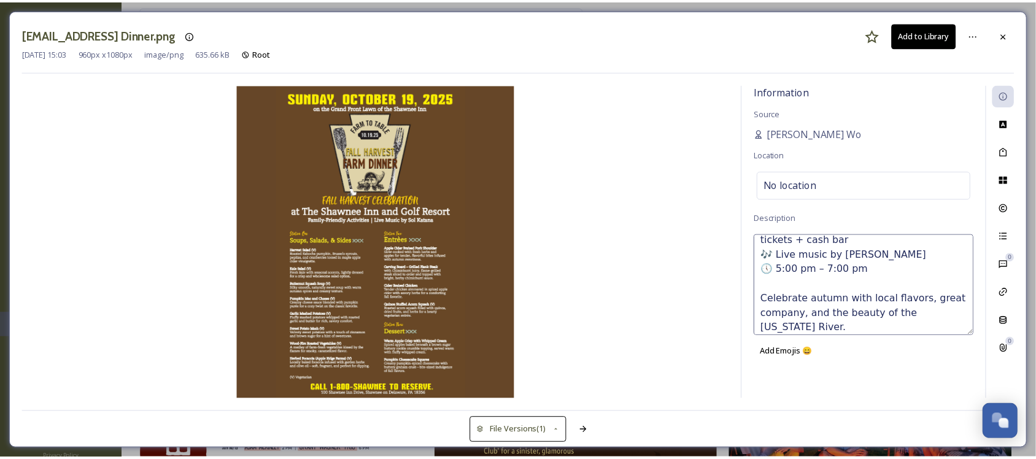
scroll to position [111, 0]
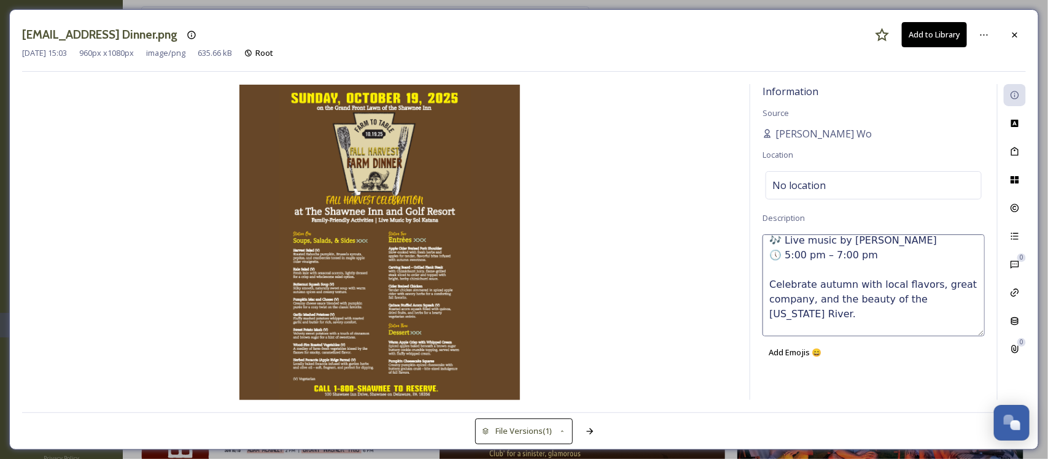
type textarea "🍂✨ Harvest Dinner – [DATE] Join us riverside in the [GEOGRAPHIC_DATA] for a sea…"
click at [1020, 186] on div "File Usage" at bounding box center [1015, 180] width 22 height 22
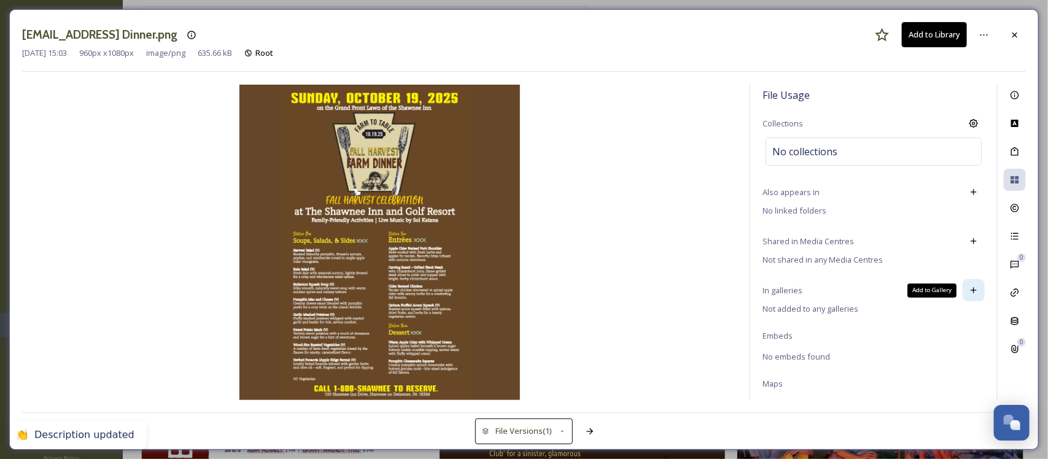
click at [969, 290] on icon at bounding box center [974, 291] width 10 height 10
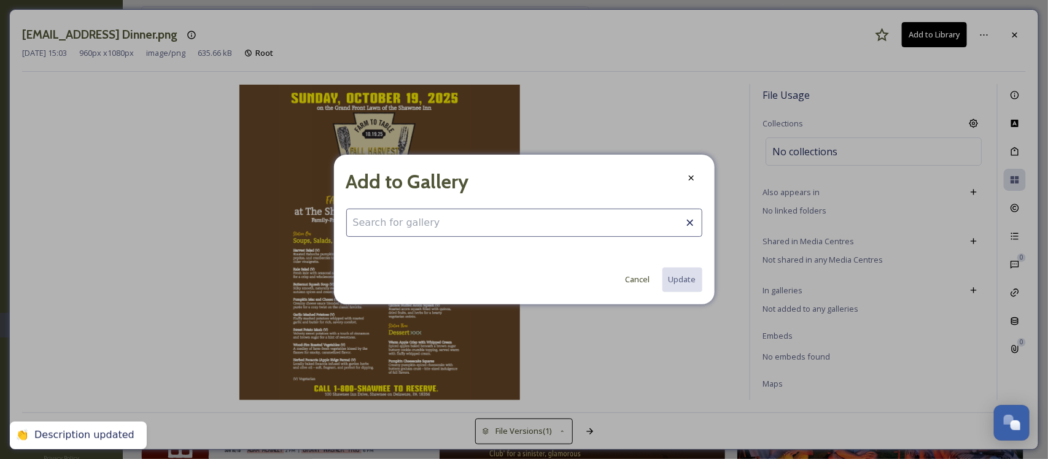
click at [437, 221] on input at bounding box center [524, 223] width 356 height 28
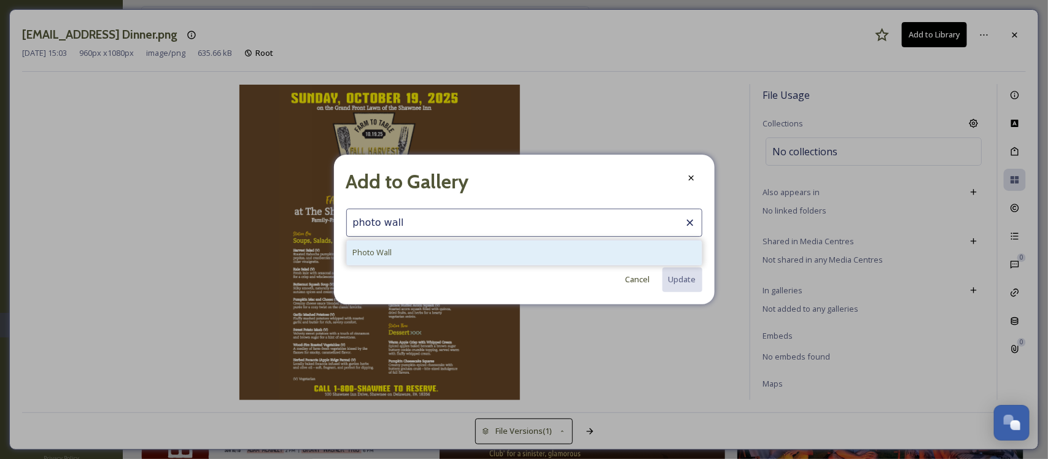
click at [434, 247] on div "Photo Wall" at bounding box center [524, 253] width 355 height 24
type input "Photo Wall"
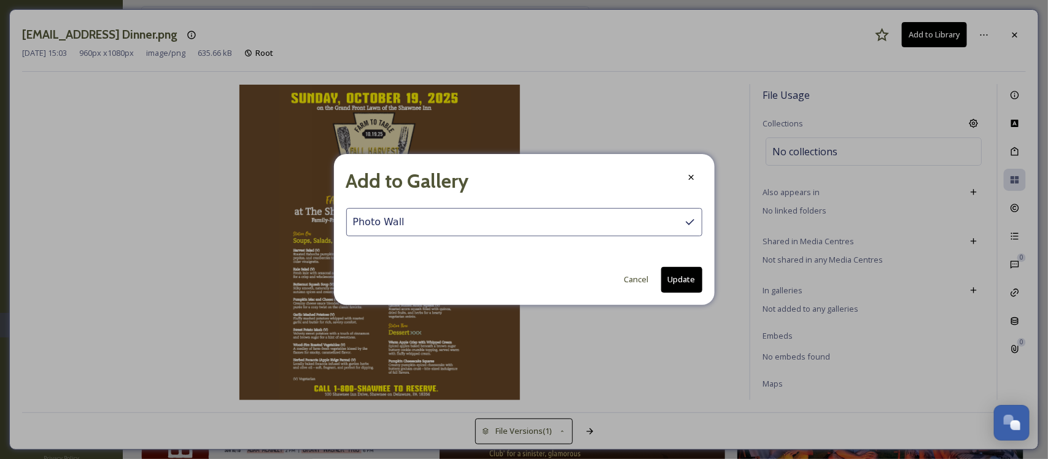
click at [685, 284] on button "Update" at bounding box center [681, 279] width 41 height 25
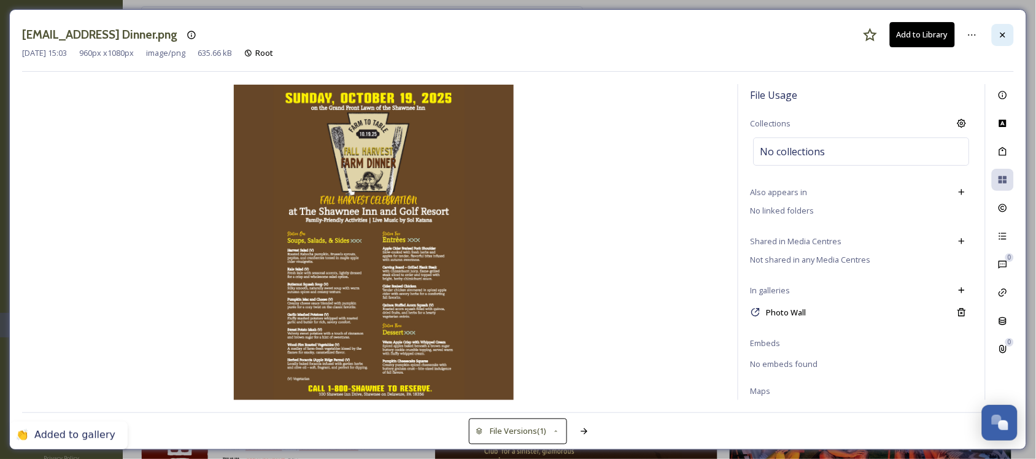
click at [1009, 28] on div at bounding box center [1003, 35] width 22 height 22
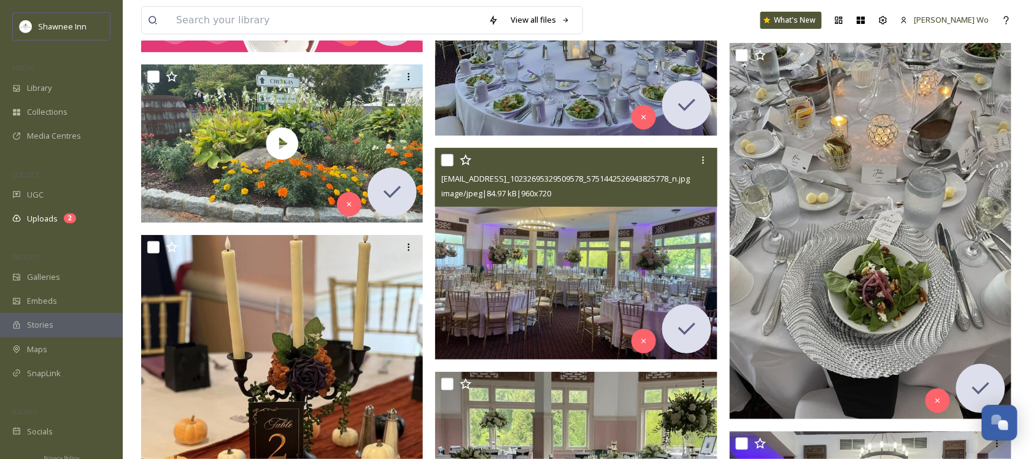
scroll to position [16351, 0]
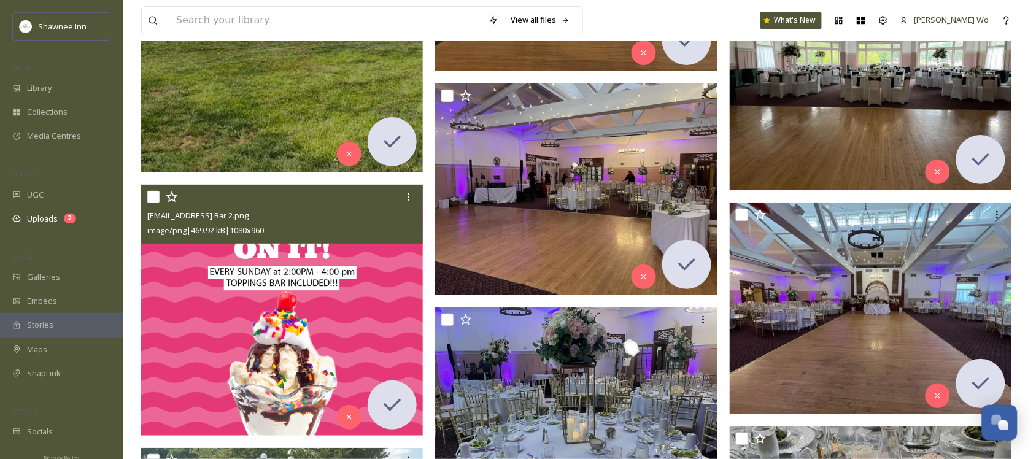
click at [266, 262] on img at bounding box center [282, 310] width 282 height 251
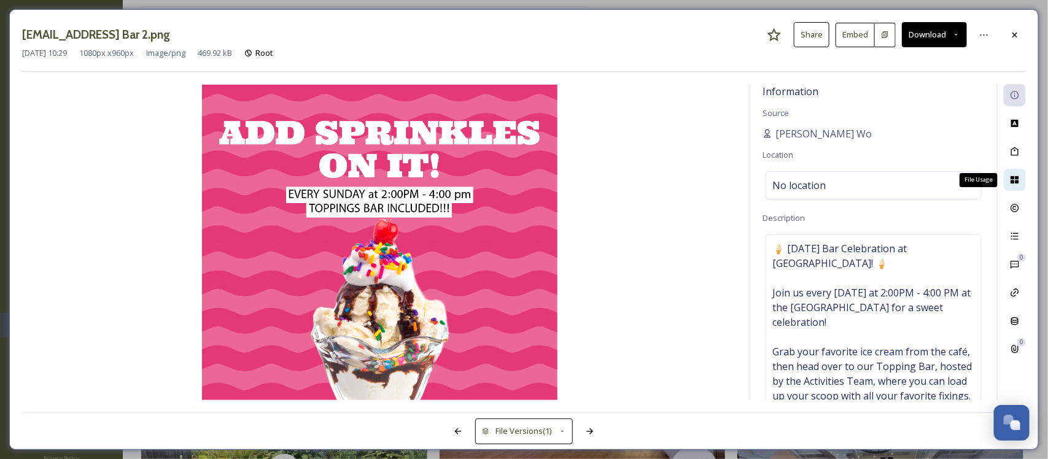
click at [1019, 187] on div "File Usage" at bounding box center [1015, 180] width 22 height 22
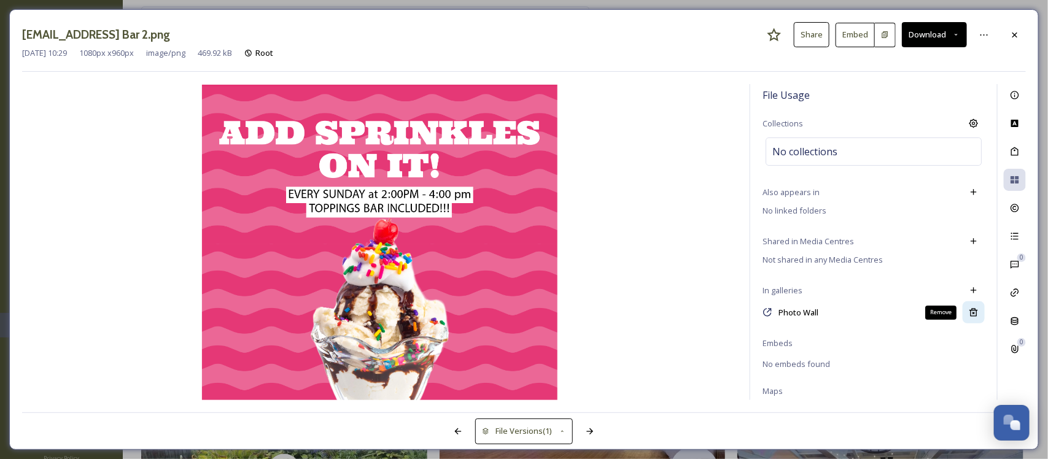
click at [969, 315] on icon at bounding box center [974, 313] width 10 height 10
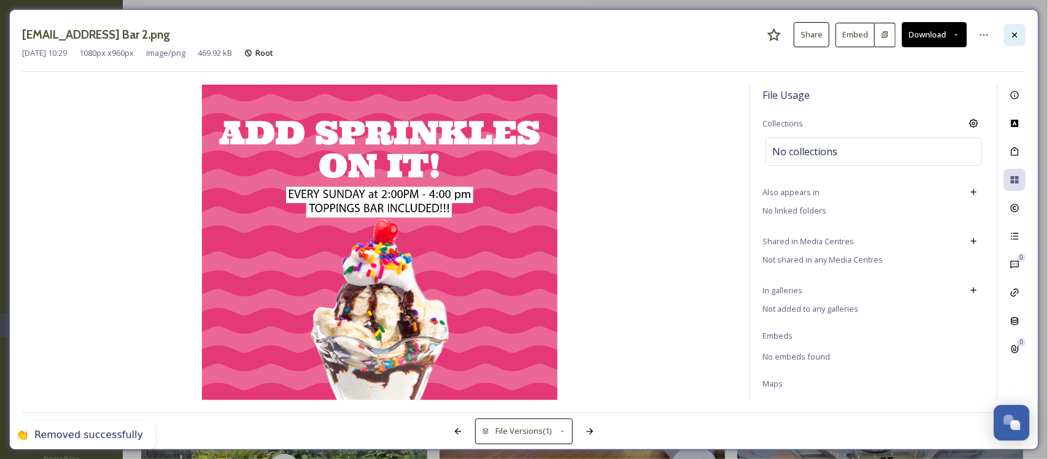
click at [1014, 37] on icon at bounding box center [1015, 34] width 5 height 5
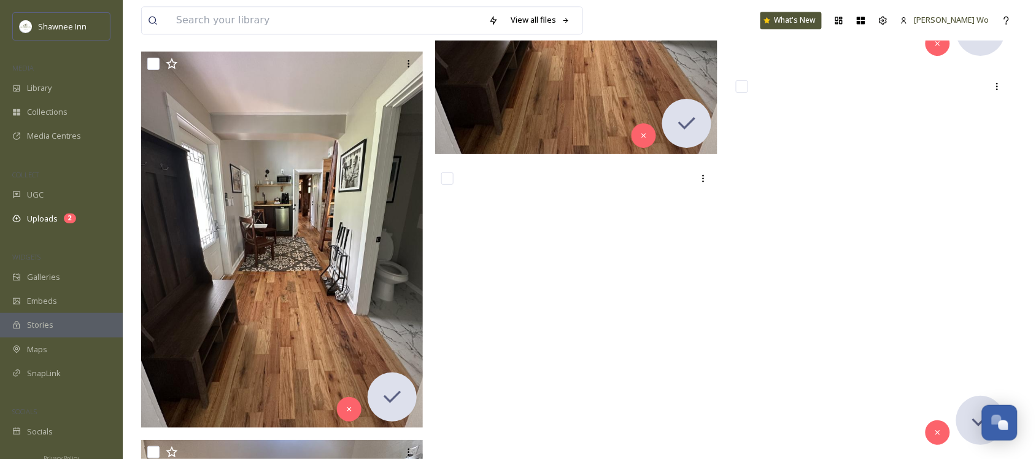
scroll to position [55750, 0]
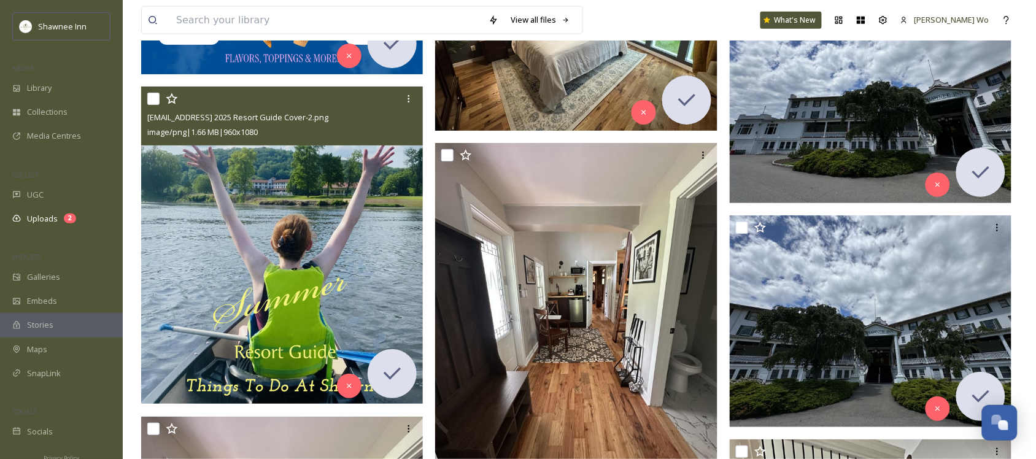
click at [317, 287] on img at bounding box center [282, 245] width 282 height 317
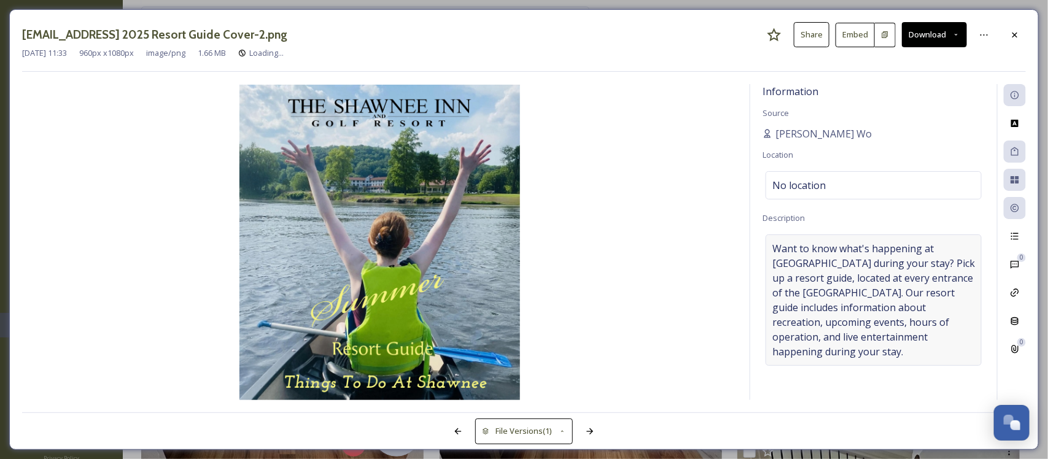
click at [892, 287] on span "Want to know what's happening at [GEOGRAPHIC_DATA] during your stay? Pick up a …" at bounding box center [873, 300] width 203 height 118
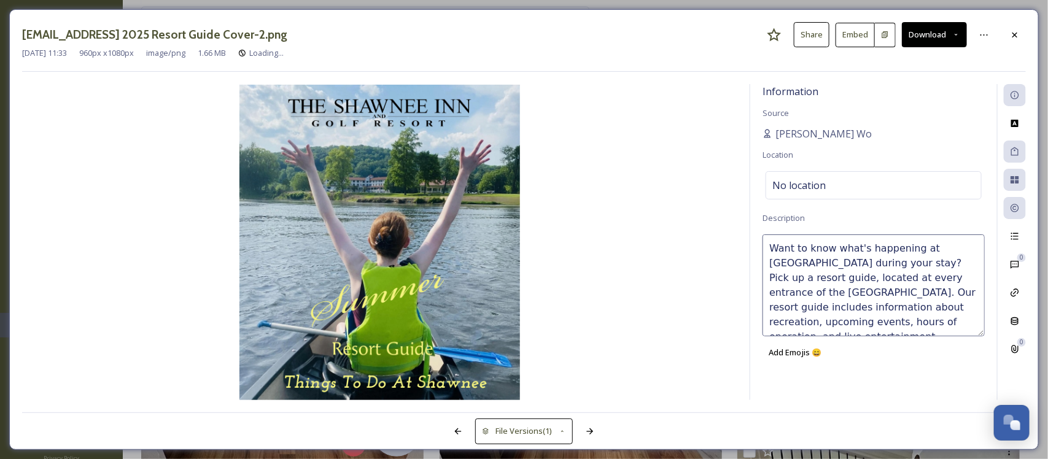
click at [892, 287] on textarea "Want to know what's happening at [GEOGRAPHIC_DATA] during your stay? Pick up a …" at bounding box center [874, 286] width 222 height 102
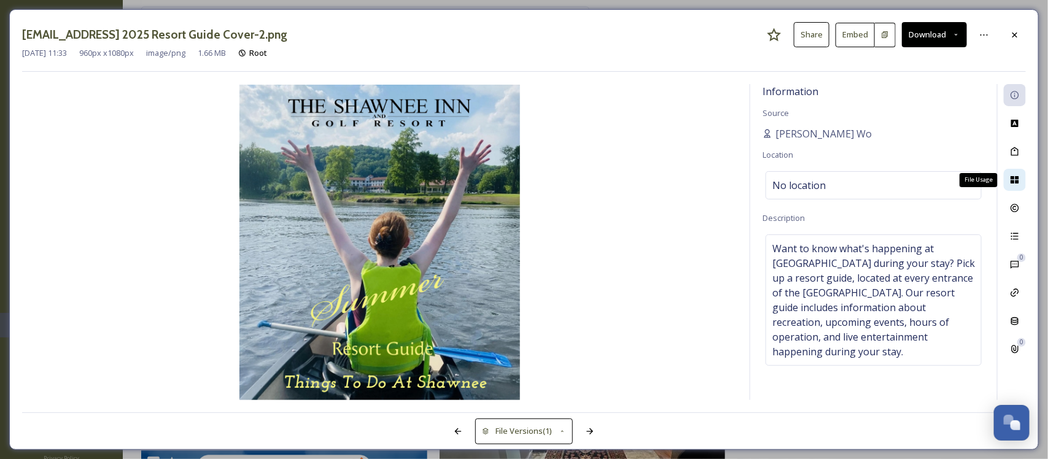
click at [1019, 181] on div "File Usage" at bounding box center [1015, 180] width 22 height 22
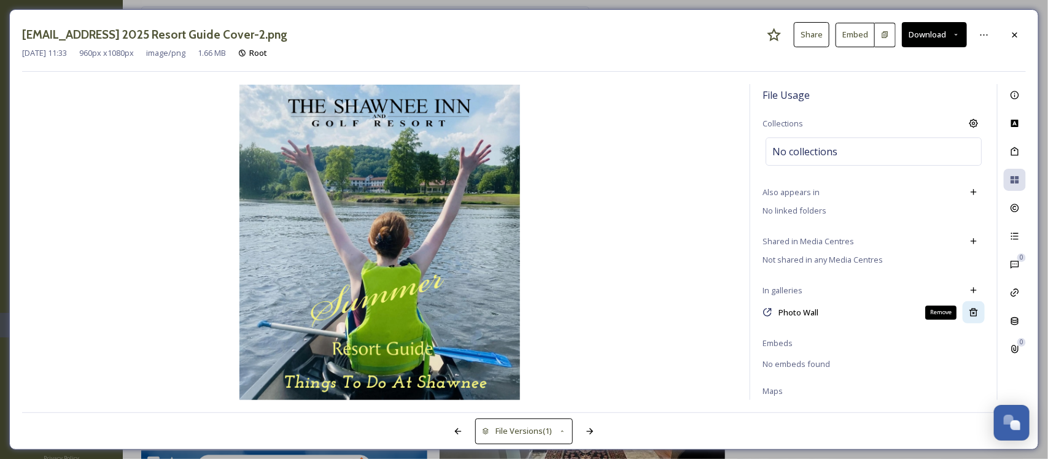
click at [970, 315] on icon at bounding box center [974, 313] width 8 height 8
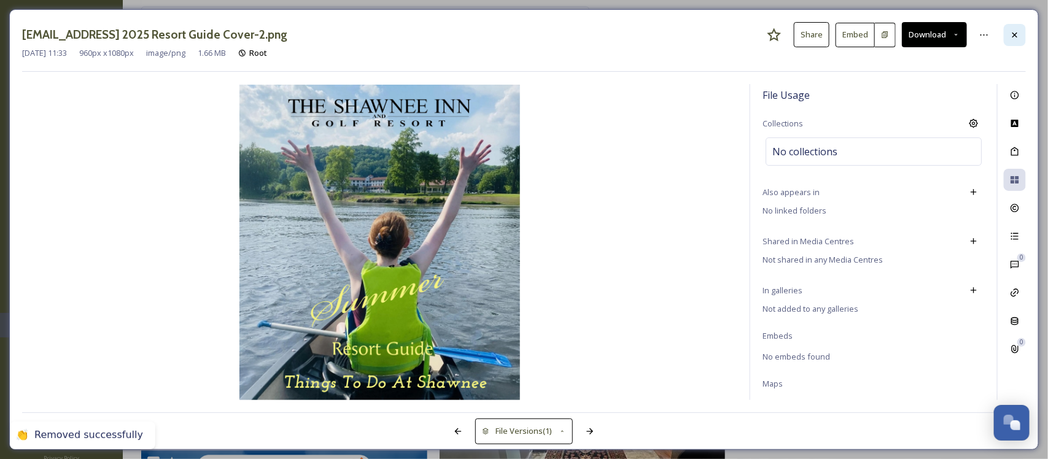
click at [1011, 28] on div at bounding box center [1015, 35] width 22 height 22
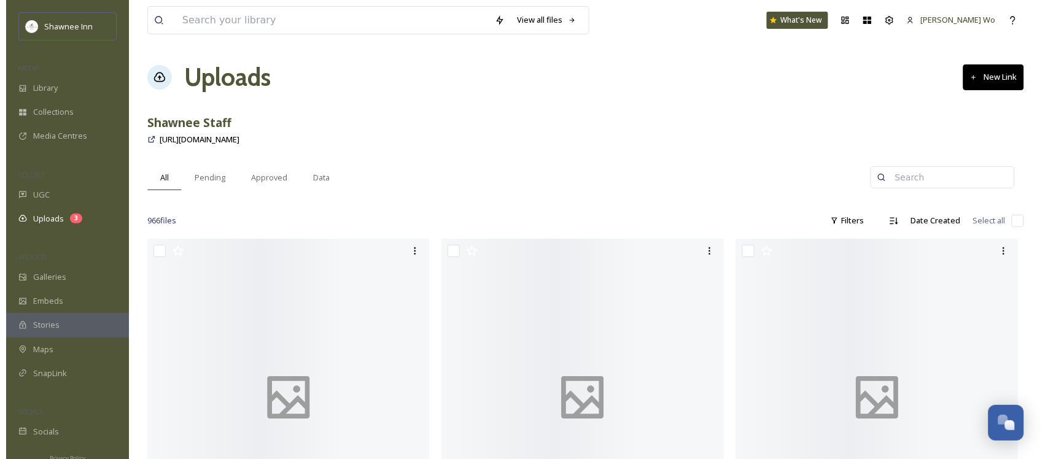
scroll to position [1219, 0]
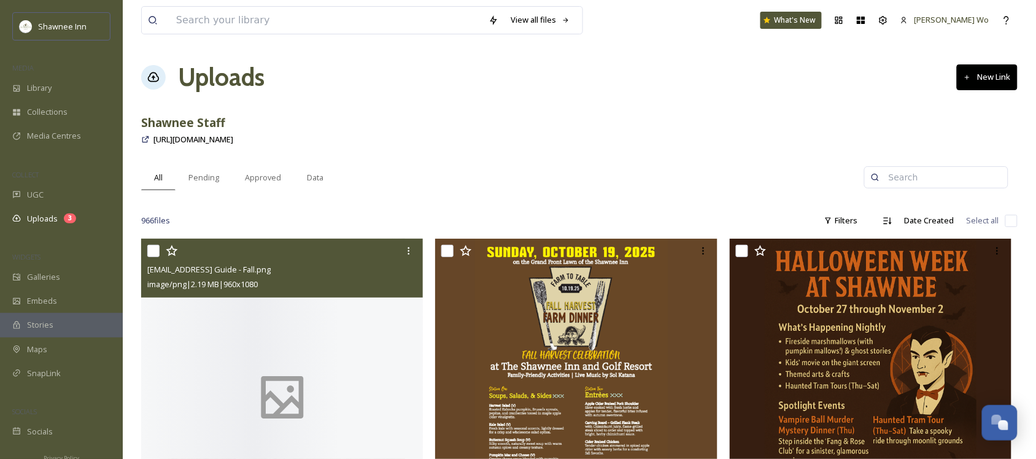
click at [308, 300] on img at bounding box center [282, 397] width 282 height 317
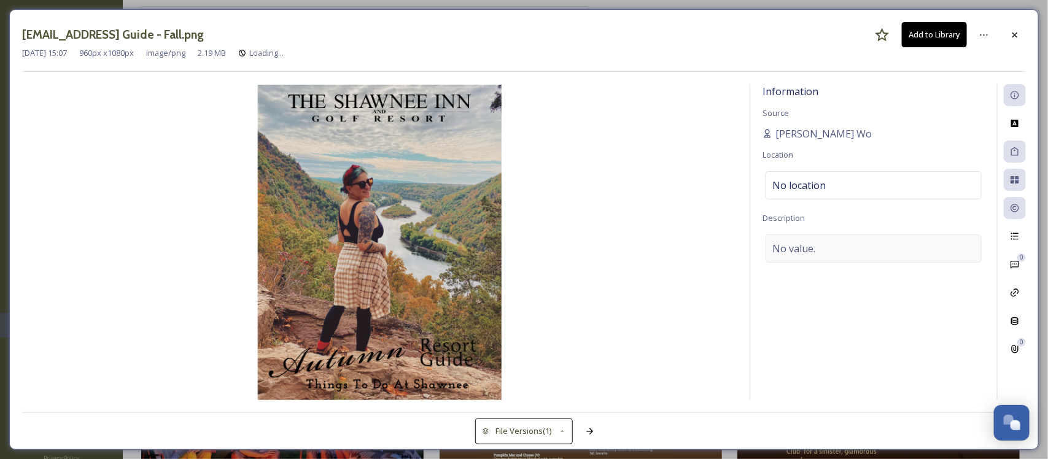
click at [901, 247] on div "No value." at bounding box center [874, 249] width 216 height 28
click at [873, 258] on textarea at bounding box center [874, 286] width 222 height 102
paste textarea "Want to know what's happening at Shawnee during your stay? Pick up a resort gui…"
type textarea "Want to know what's happening at Shawnee during your stay? Pick up a resort gui…"
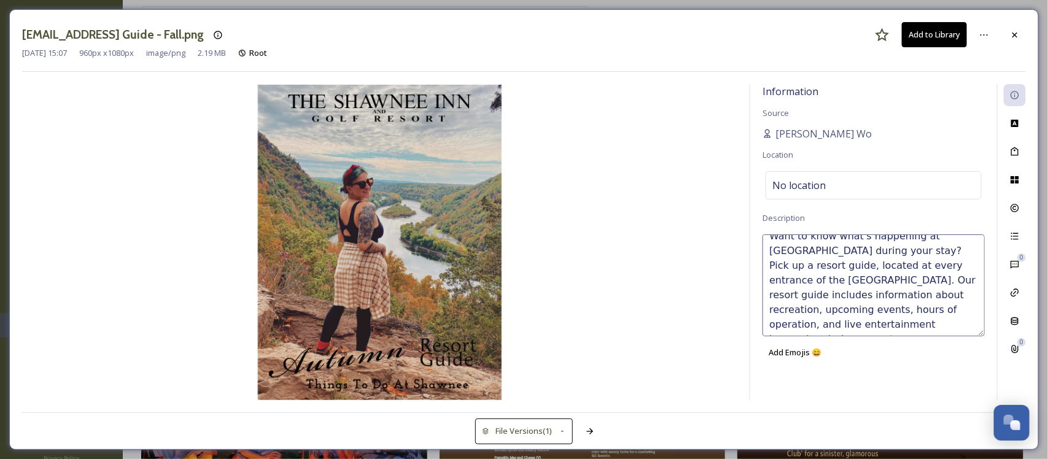
scroll to position [14, 0]
click at [1011, 176] on icon at bounding box center [1015, 180] width 10 height 10
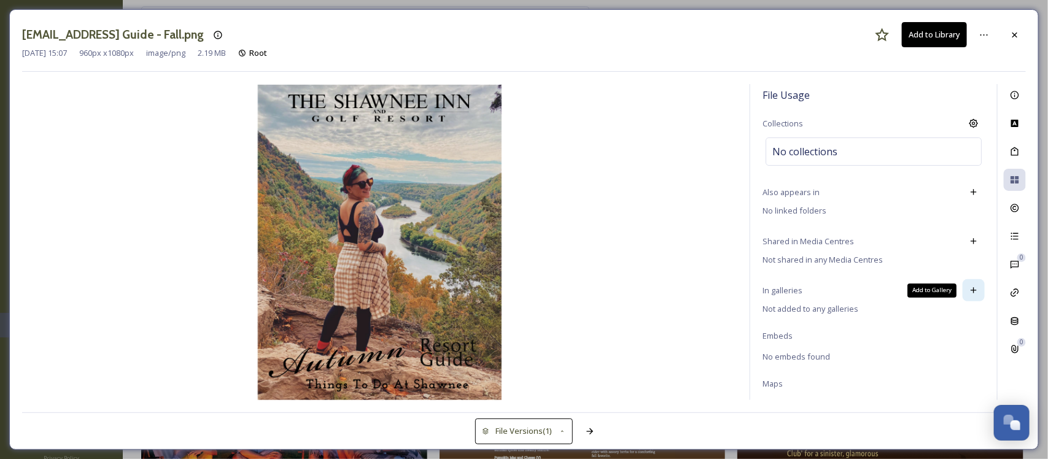
click at [969, 289] on icon at bounding box center [974, 291] width 10 height 10
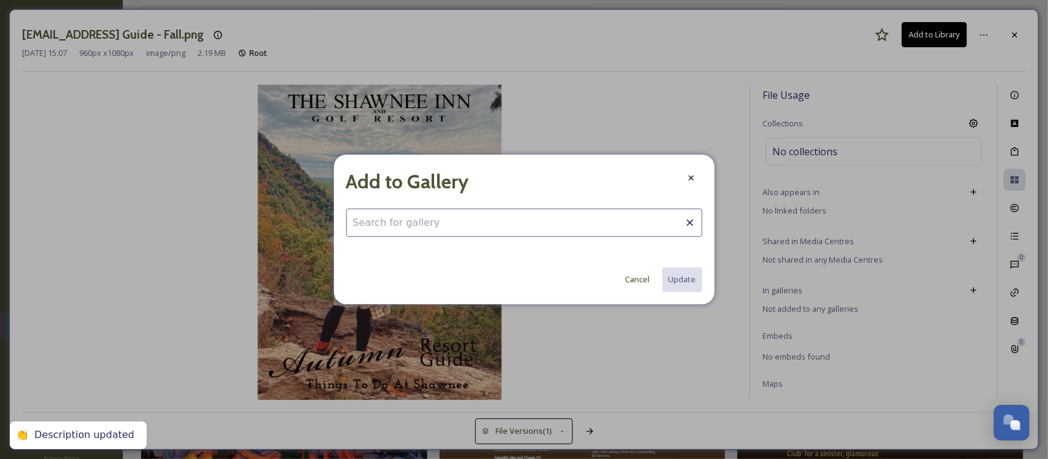
click at [604, 228] on input at bounding box center [524, 223] width 356 height 28
drag, startPoint x: 483, startPoint y: 238, endPoint x: 483, endPoint y: 250, distance: 11.7
click at [483, 239] on div "Add to Gallery Photo Cancel Update" at bounding box center [524, 229] width 381 height 149
click at [486, 228] on input "Photo" at bounding box center [524, 223] width 356 height 28
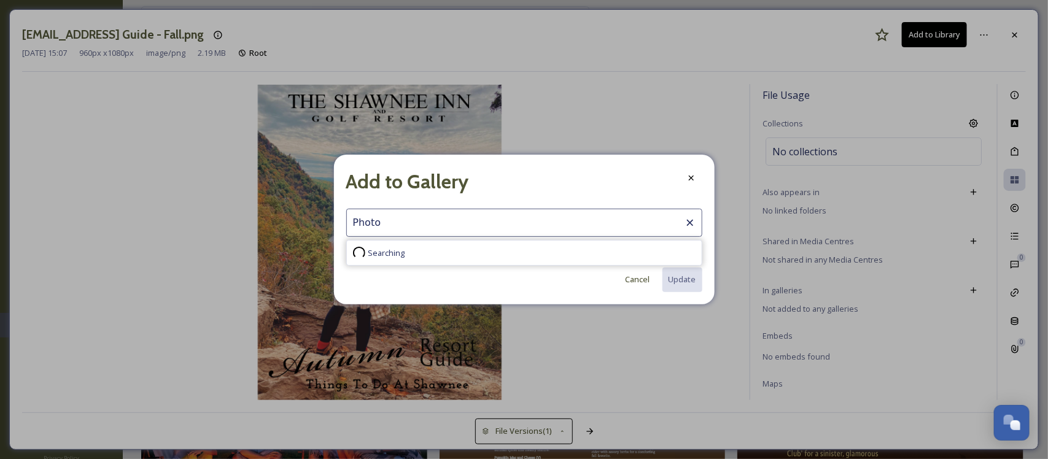
click at [467, 256] on div "Searching" at bounding box center [524, 253] width 355 height 25
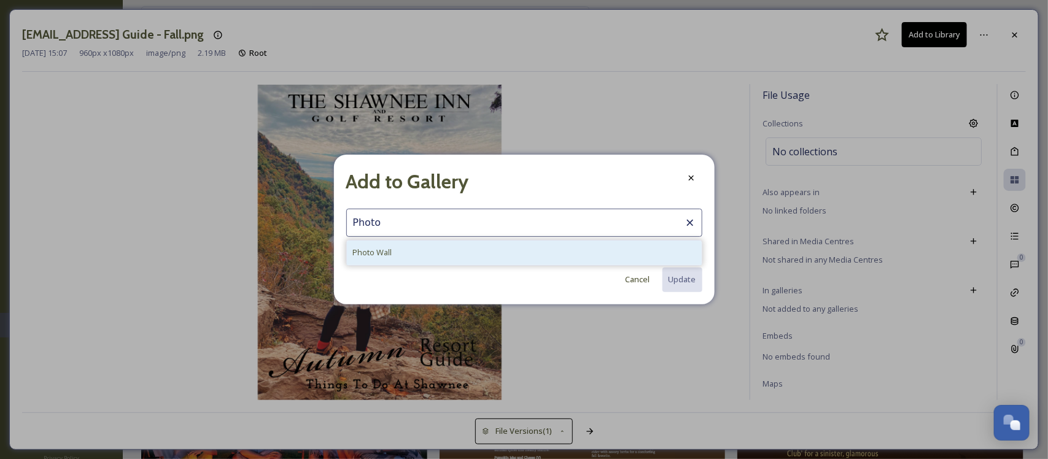
click at [467, 256] on div "Photo Wall" at bounding box center [524, 253] width 355 height 24
type input "Photo Wall"
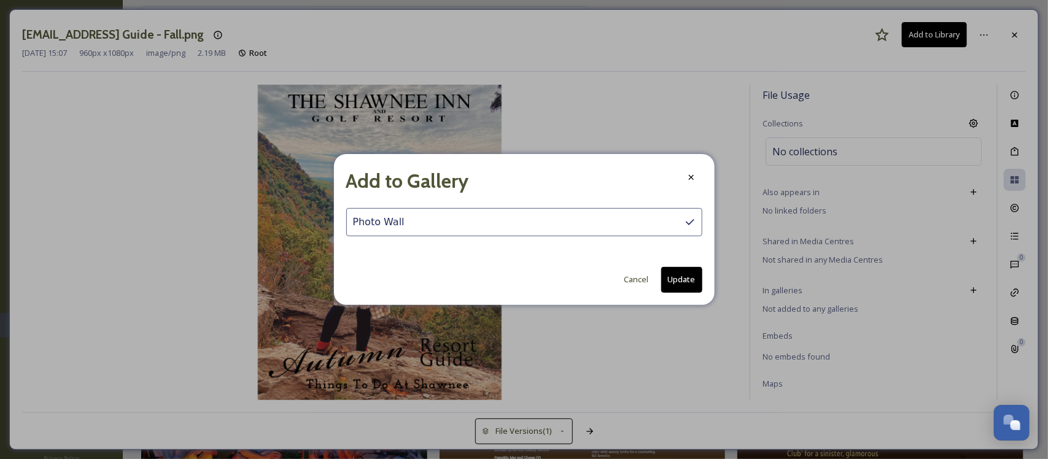
click at [683, 280] on button "Update" at bounding box center [681, 279] width 41 height 25
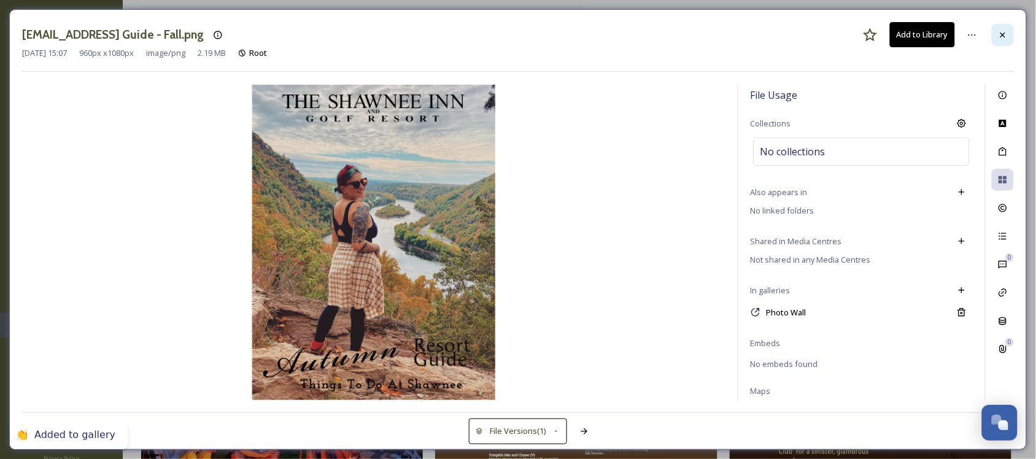
click at [1000, 37] on icon at bounding box center [1003, 35] width 10 height 10
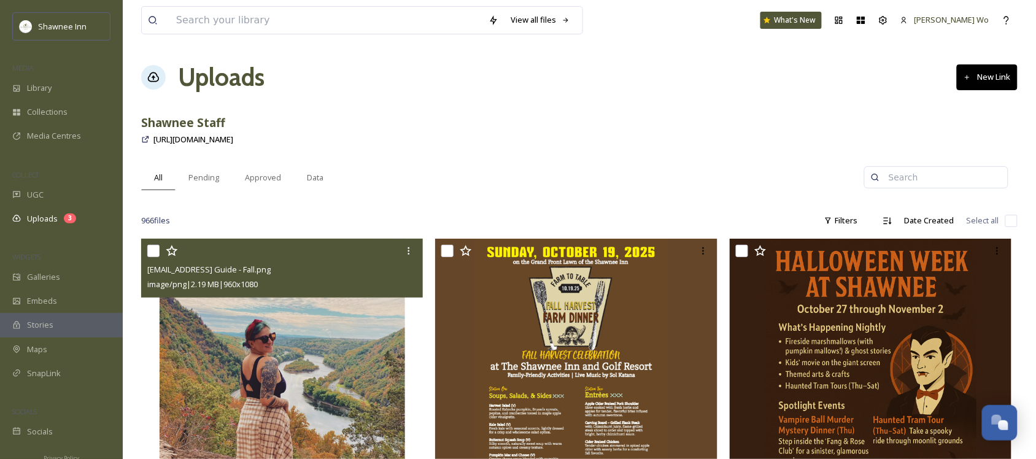
click at [324, 332] on img at bounding box center [282, 397] width 282 height 317
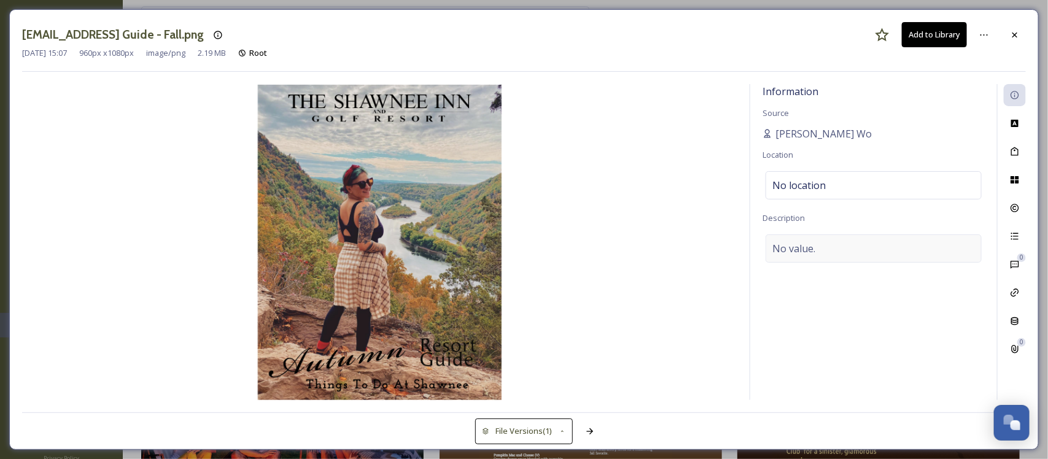
click at [867, 252] on div "No value." at bounding box center [874, 249] width 216 height 28
click at [867, 254] on textarea at bounding box center [874, 286] width 222 height 102
paste textarea "Want to know what's happening at [GEOGRAPHIC_DATA] during your stay? Pick up a …"
type textarea "Want to know what's happening at [GEOGRAPHIC_DATA] during your stay? Pick up a …"
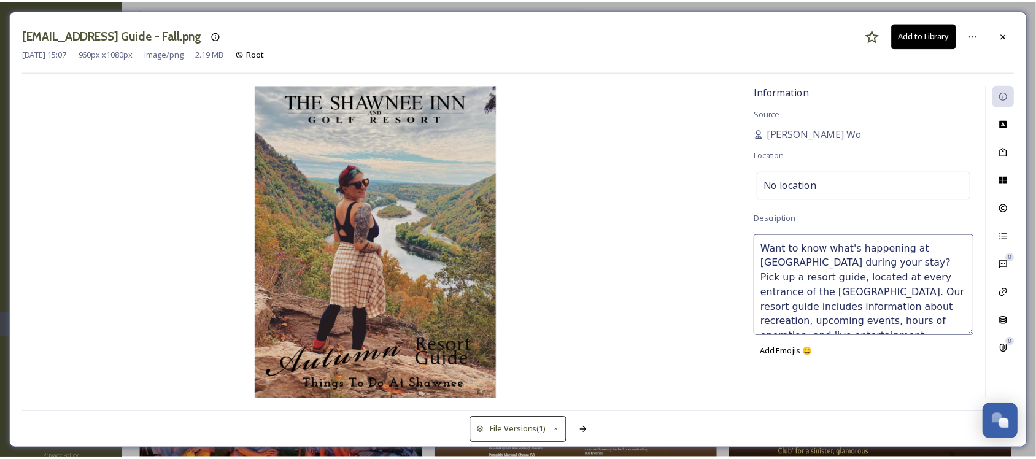
scroll to position [8, 0]
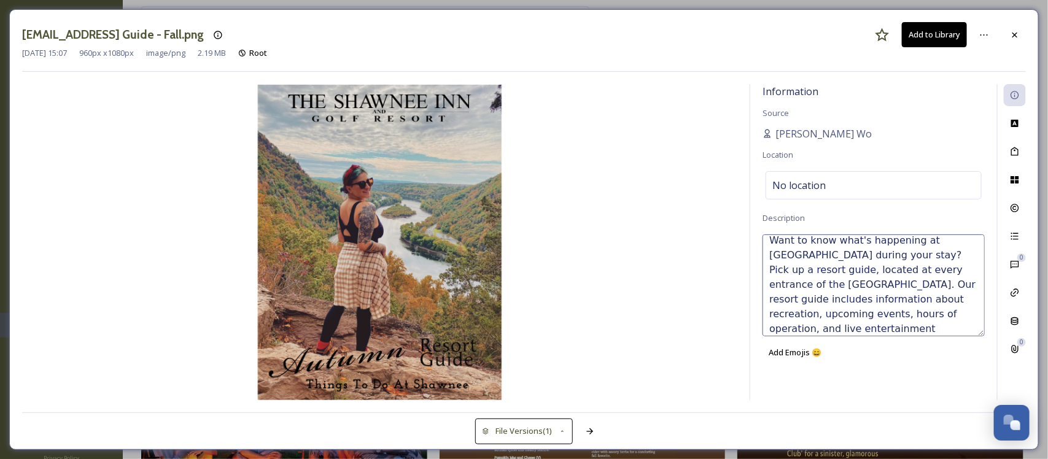
click at [861, 402] on div "ext_1759777673.121787_jwo@shawneeinn.com-Resort Guide - Fall.png Add to Library…" at bounding box center [524, 229] width 1030 height 441
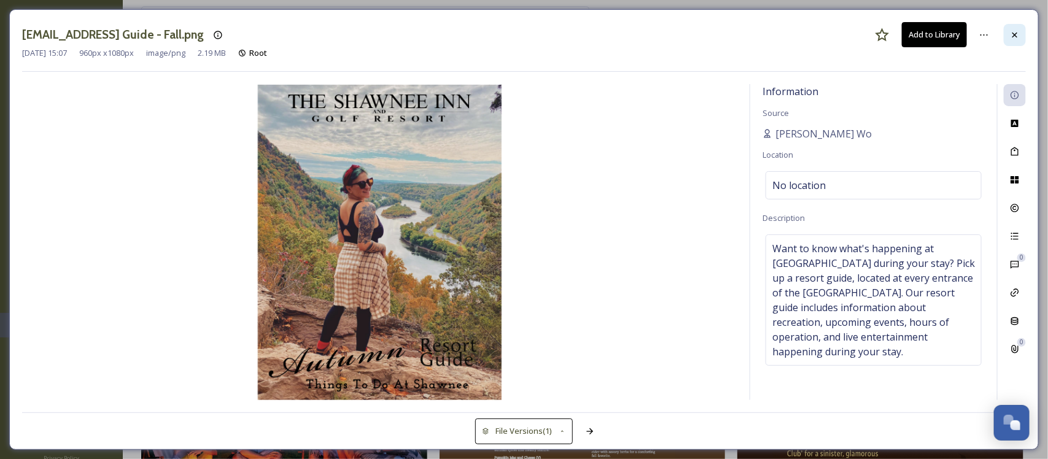
click at [1017, 31] on icon at bounding box center [1015, 35] width 10 height 10
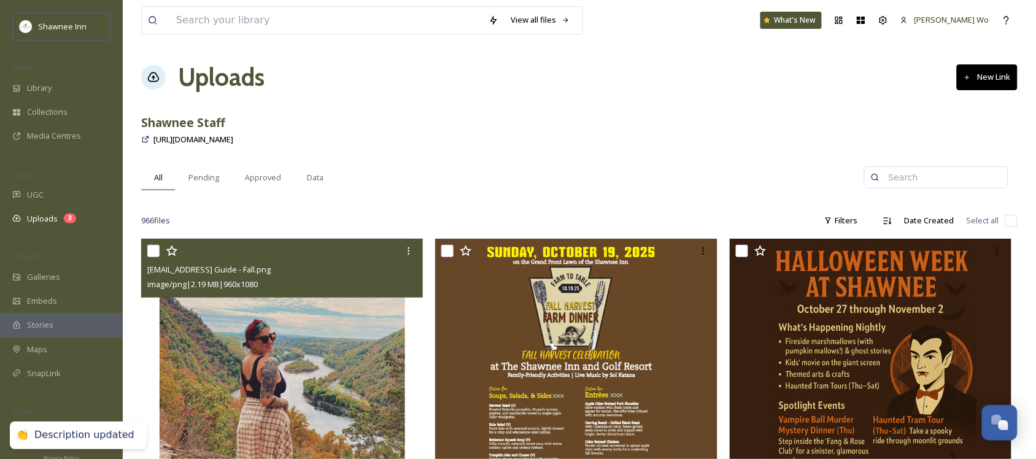
click at [338, 402] on img at bounding box center [282, 397] width 282 height 317
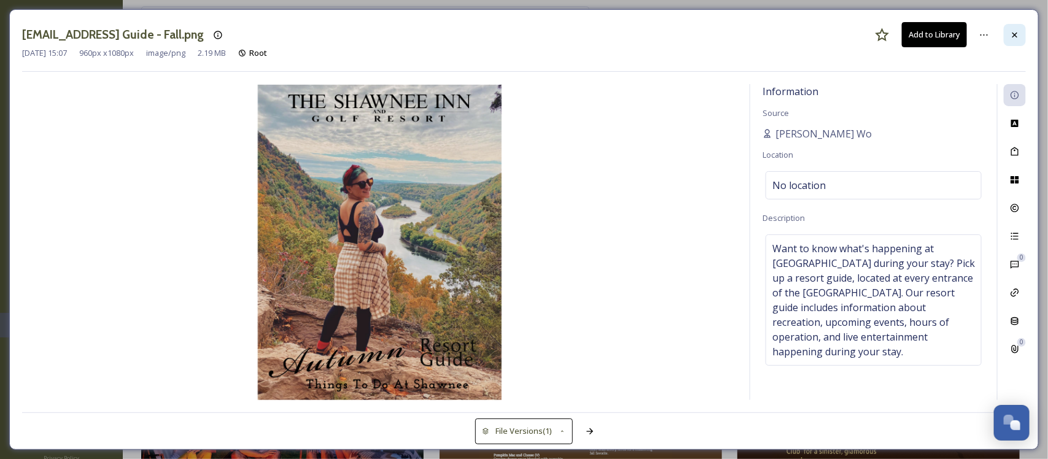
click at [1018, 39] on icon at bounding box center [1015, 35] width 10 height 10
